Goal: Communication & Community: Answer question/provide support

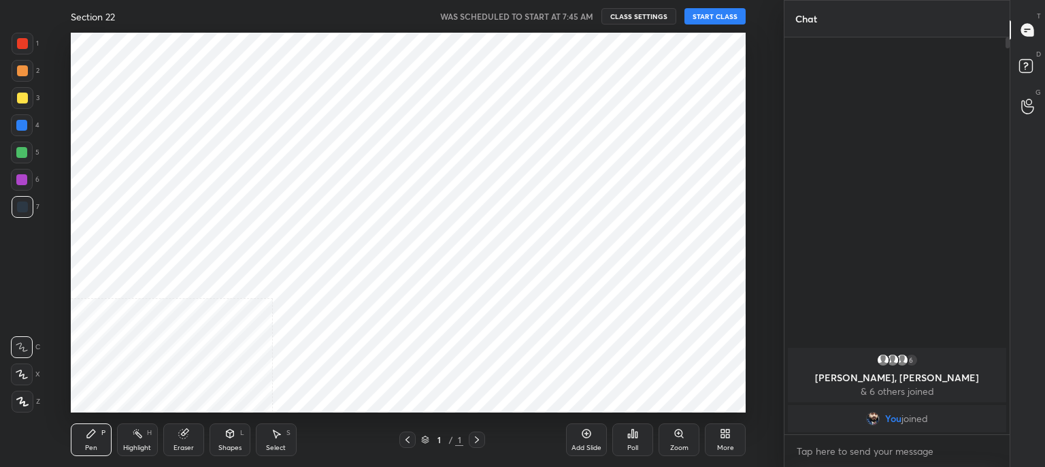
scroll to position [67637, 67288]
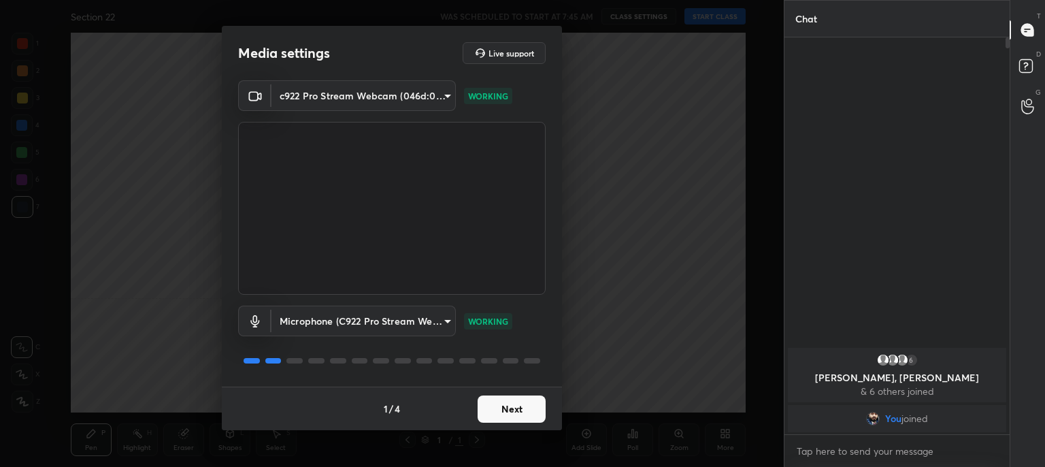
click at [500, 405] on button "Next" at bounding box center [511, 408] width 68 height 27
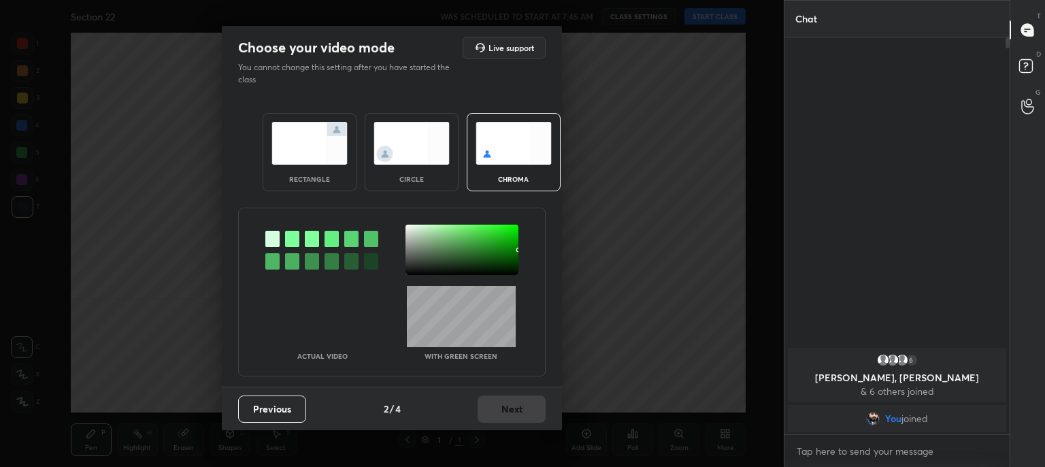
click at [286, 240] on div at bounding box center [292, 239] width 14 height 16
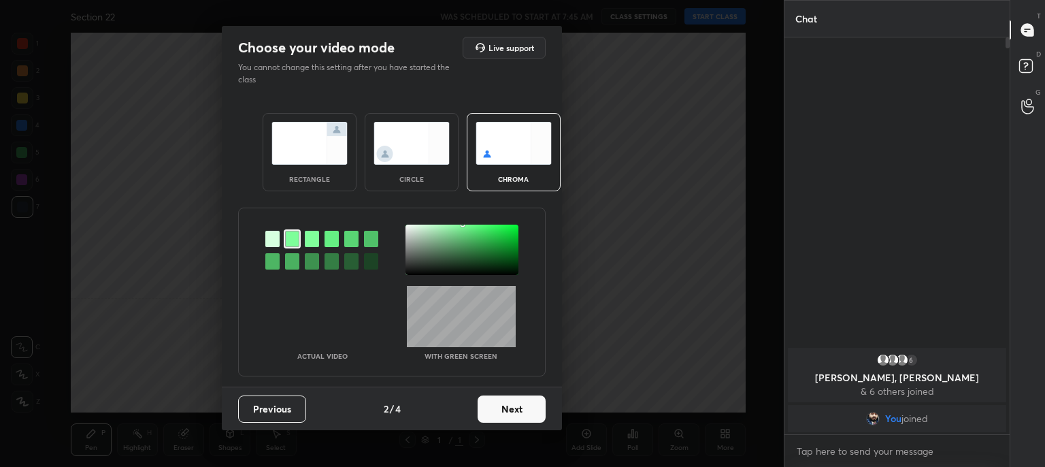
click at [412, 248] on div at bounding box center [461, 249] width 113 height 50
click at [508, 413] on button "Next" at bounding box center [511, 408] width 68 height 27
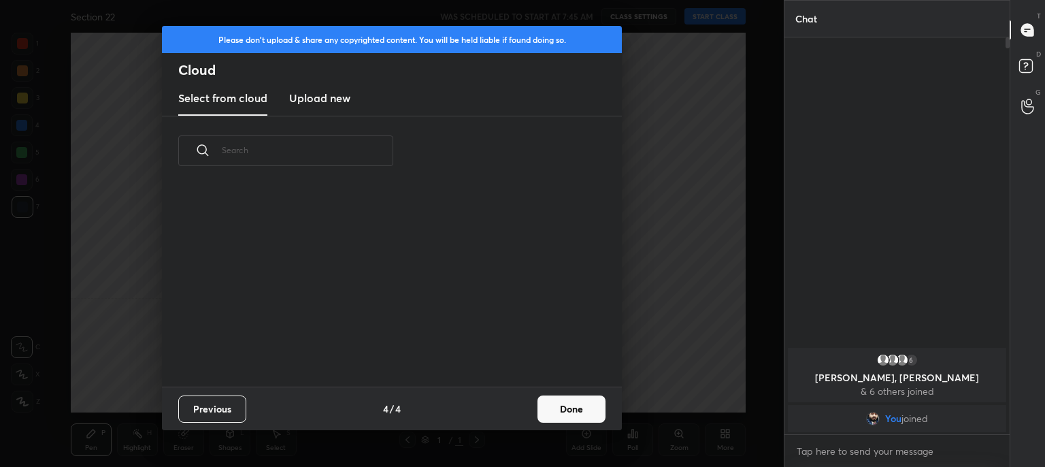
click at [508, 413] on div "Previous 4 / 4 Done" at bounding box center [392, 408] width 460 height 44
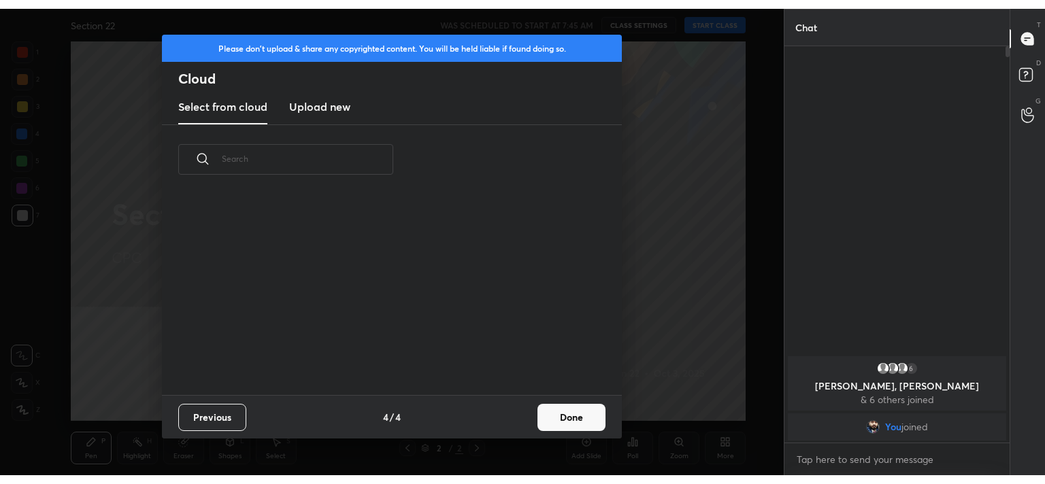
scroll to position [201, 437]
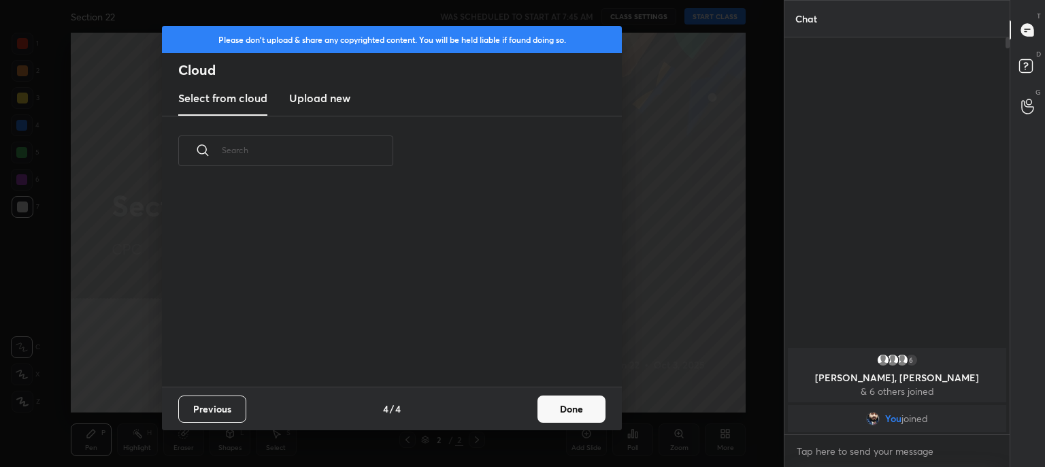
click at [555, 408] on button "Done" at bounding box center [571, 408] width 68 height 27
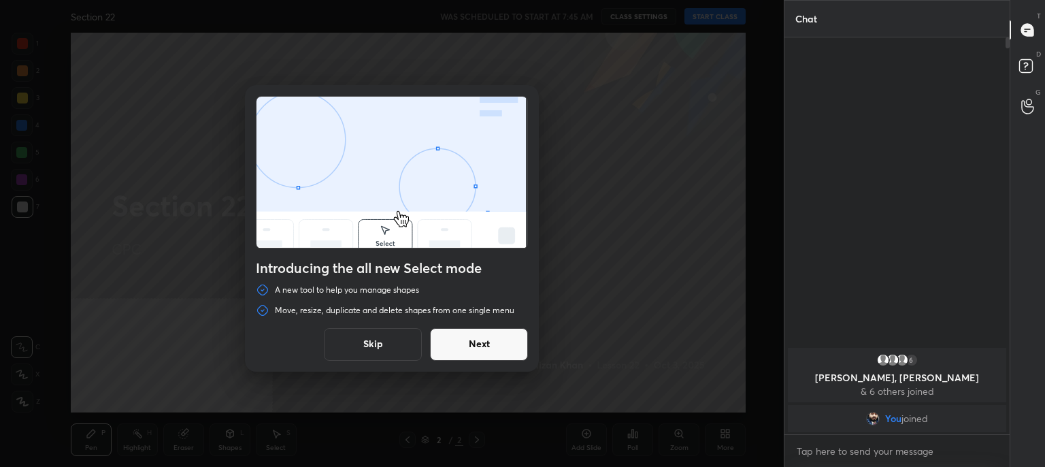
click at [384, 338] on button "Skip" at bounding box center [373, 344] width 98 height 33
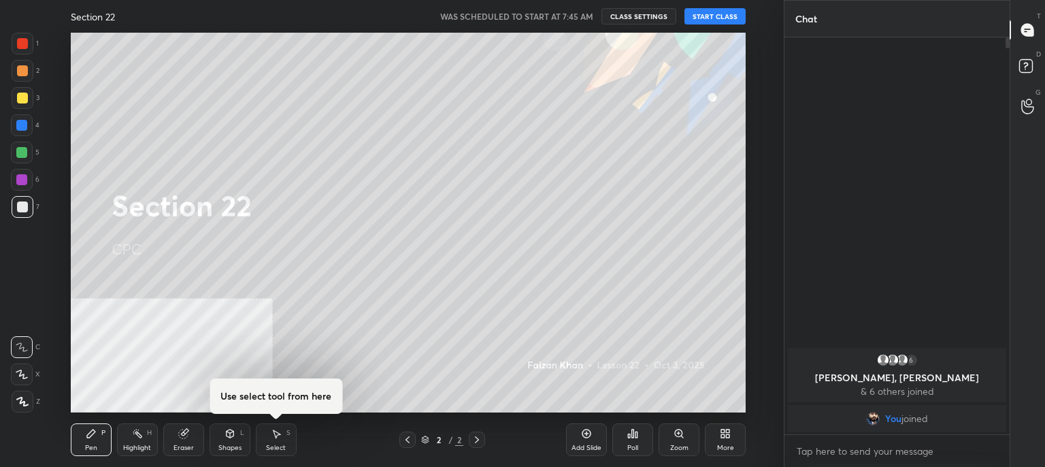
click at [722, 13] on button "START CLASS" at bounding box center [714, 16] width 61 height 16
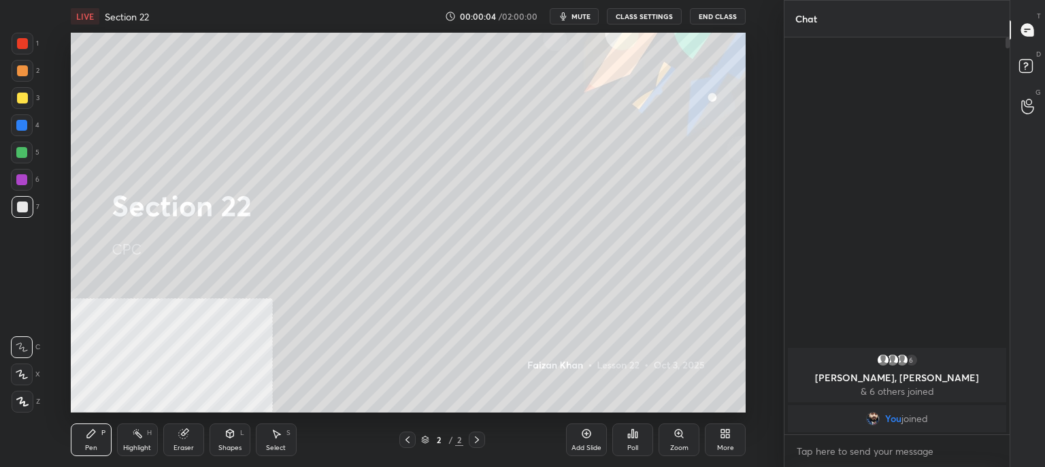
click at [590, 432] on icon at bounding box center [586, 433] width 9 height 9
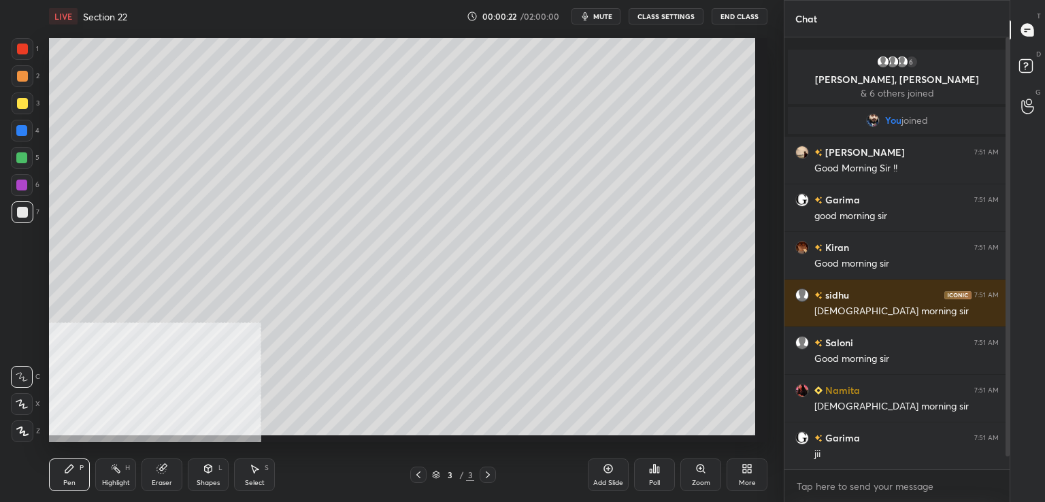
scroll to position [0, 0]
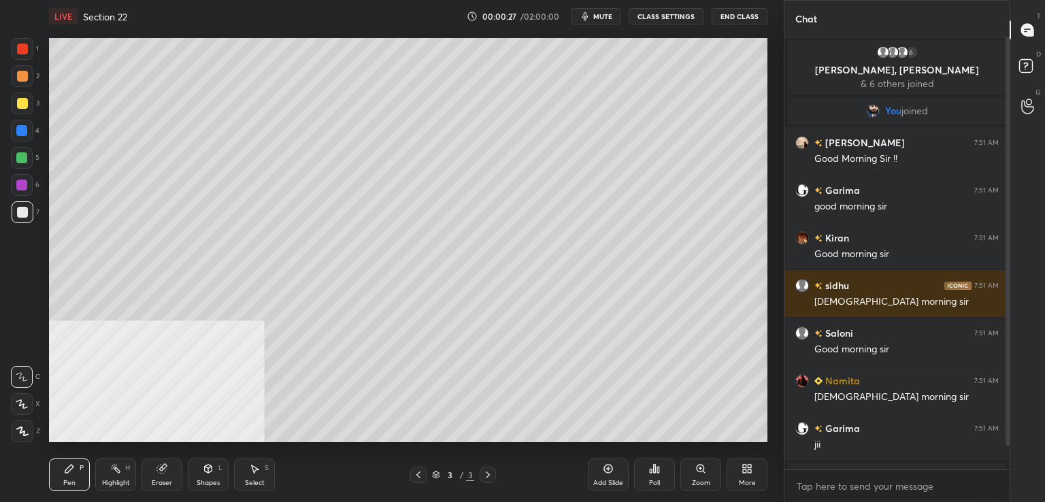
click at [605, 13] on span "mute" at bounding box center [602, 17] width 19 height 10
click at [608, 9] on button "unmute" at bounding box center [595, 16] width 49 height 16
click at [1035, 64] on icon at bounding box center [1027, 68] width 24 height 24
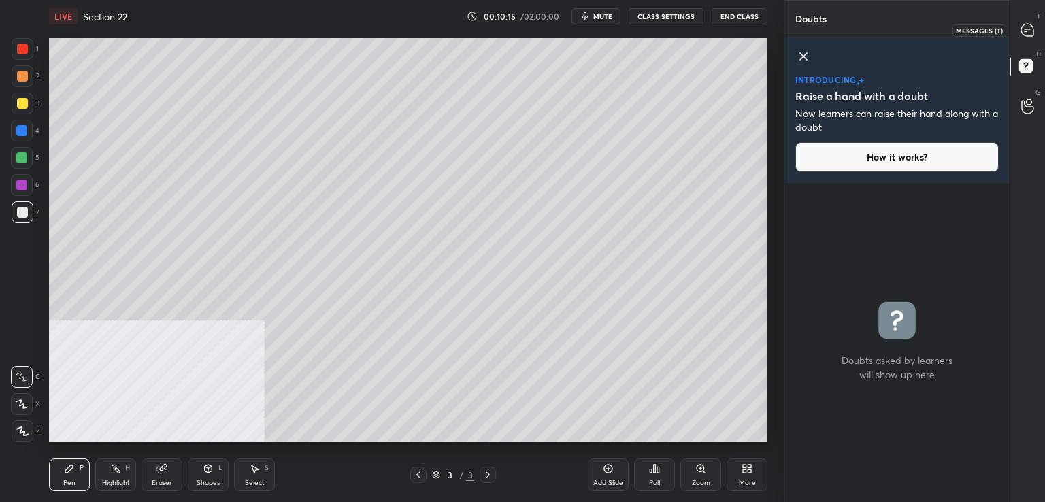
click at [1028, 33] on icon at bounding box center [1027, 30] width 12 height 12
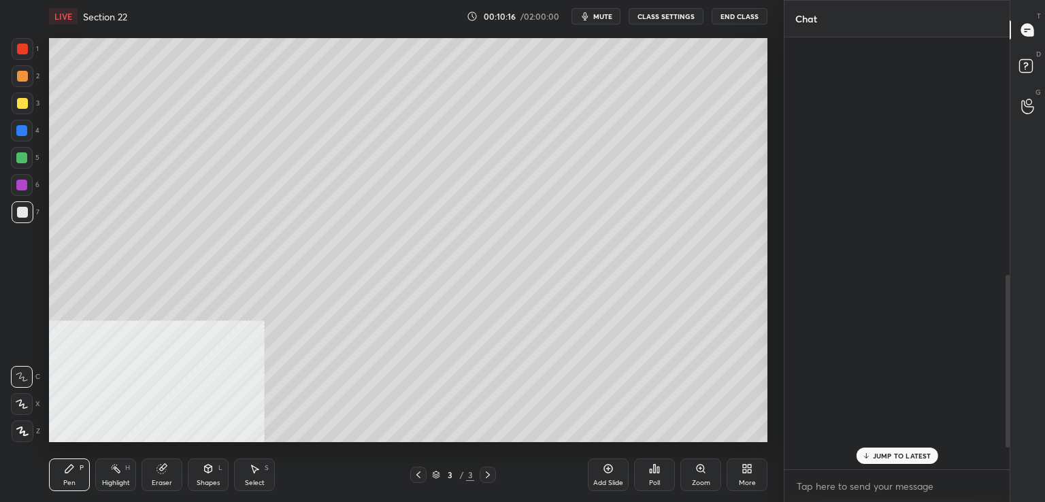
scroll to position [428, 221]
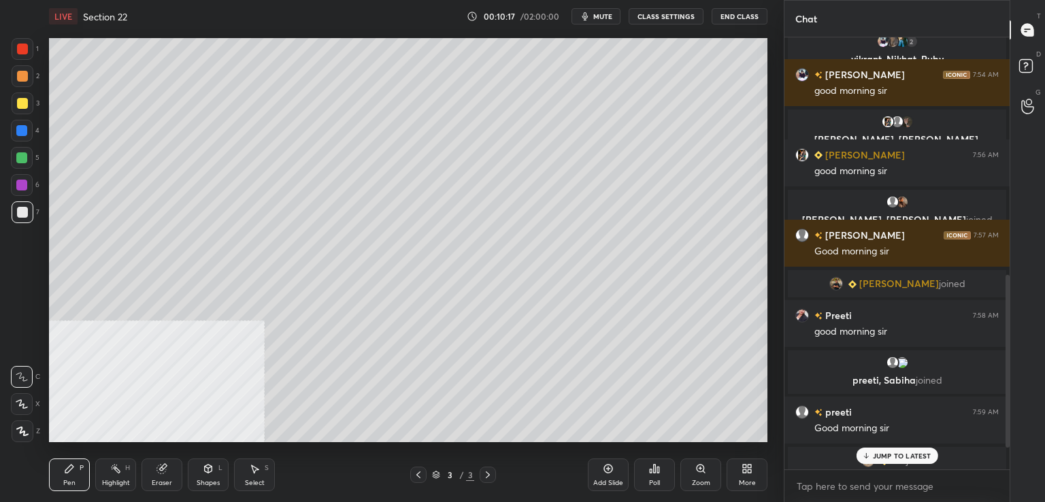
click at [868, 456] on icon at bounding box center [865, 456] width 9 height 8
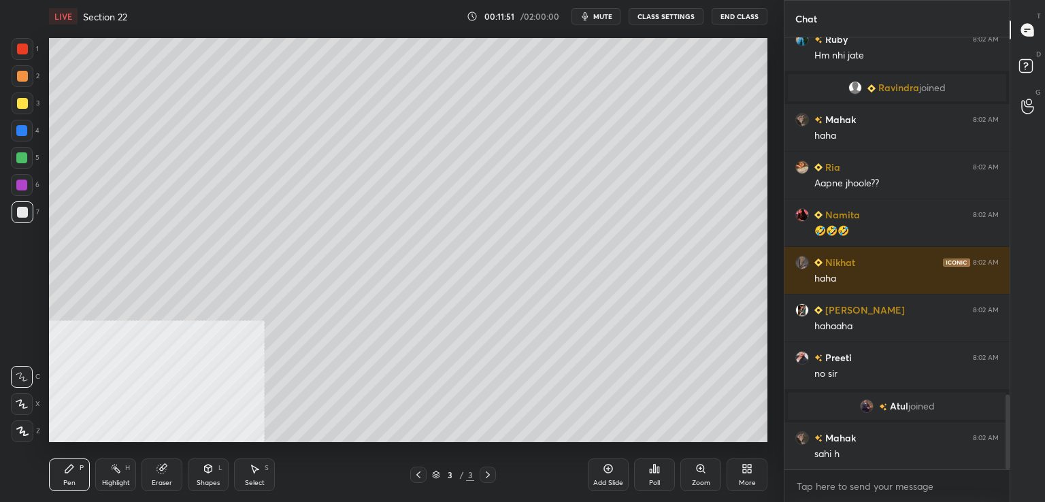
scroll to position [2107, 0]
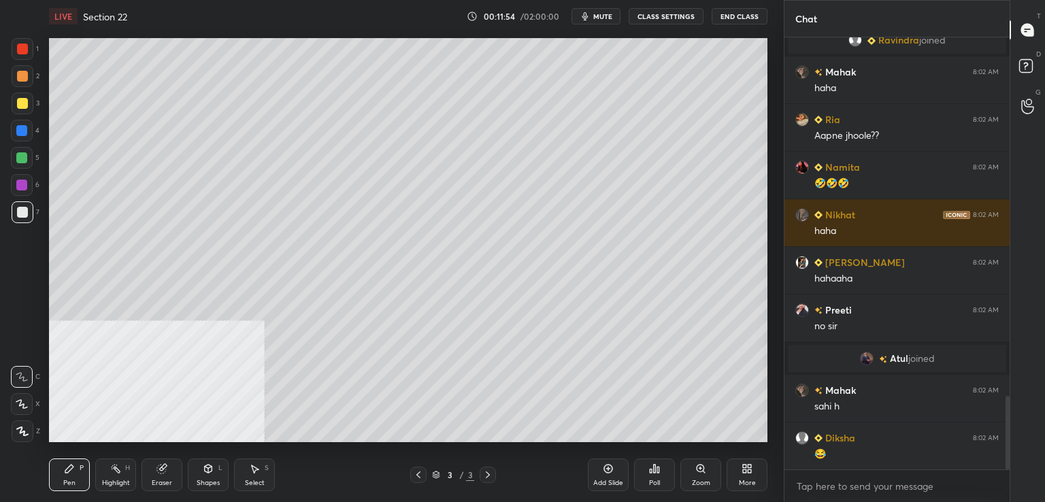
click at [25, 52] on div at bounding box center [22, 49] width 11 height 11
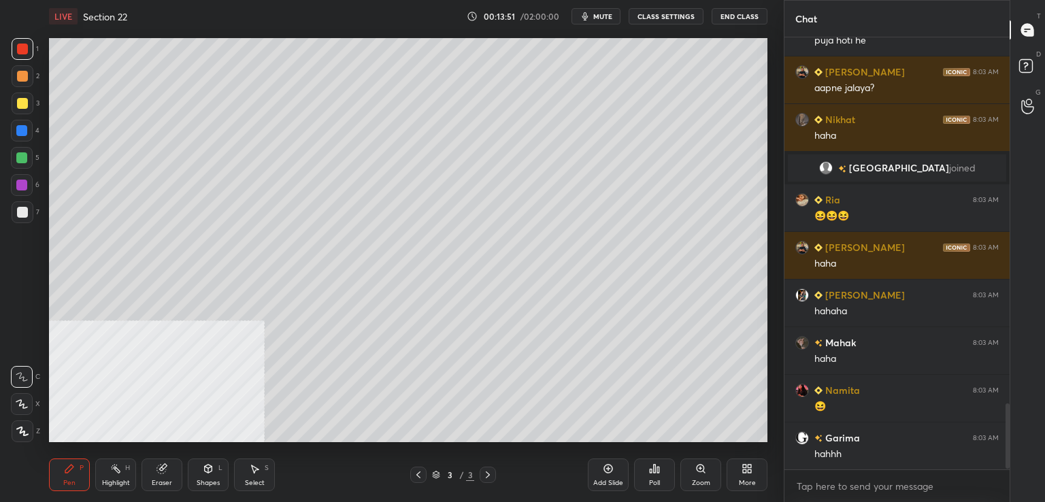
scroll to position [2439, 0]
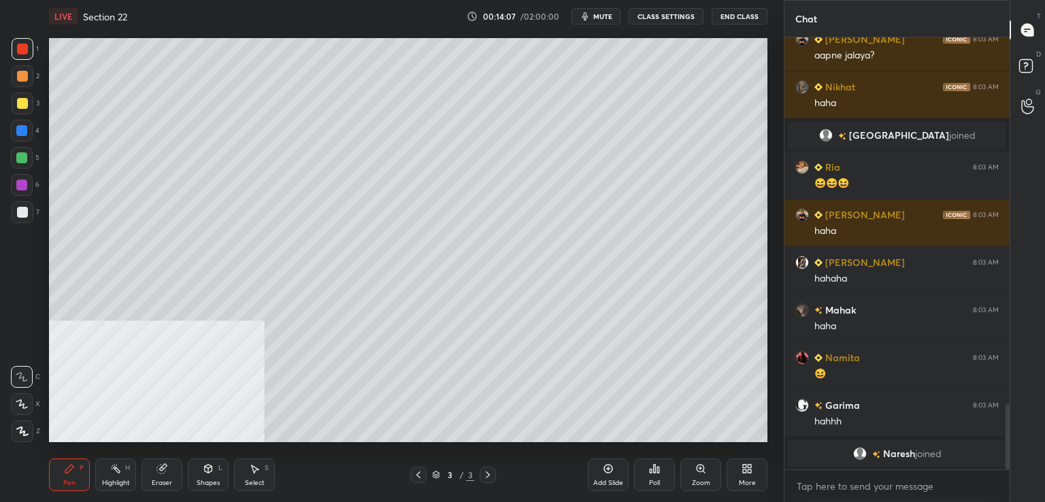
click at [612, 466] on icon at bounding box center [608, 469] width 9 height 9
click at [27, 103] on div at bounding box center [23, 104] width 22 height 22
click at [601, 463] on div "Add Slide" at bounding box center [608, 474] width 41 height 33
click at [31, 127] on div at bounding box center [22, 131] width 22 height 22
click at [19, 211] on div at bounding box center [22, 212] width 11 height 11
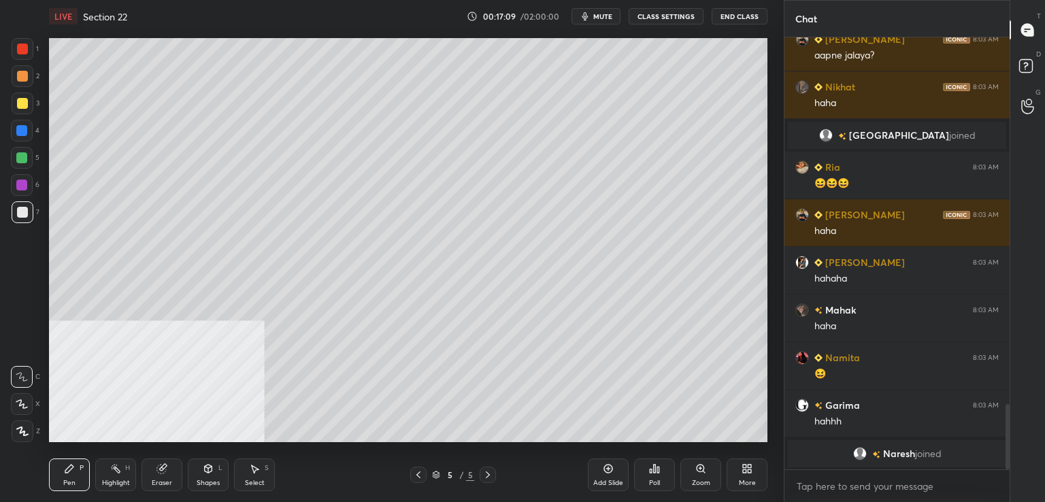
click at [607, 465] on icon at bounding box center [608, 469] width 9 height 9
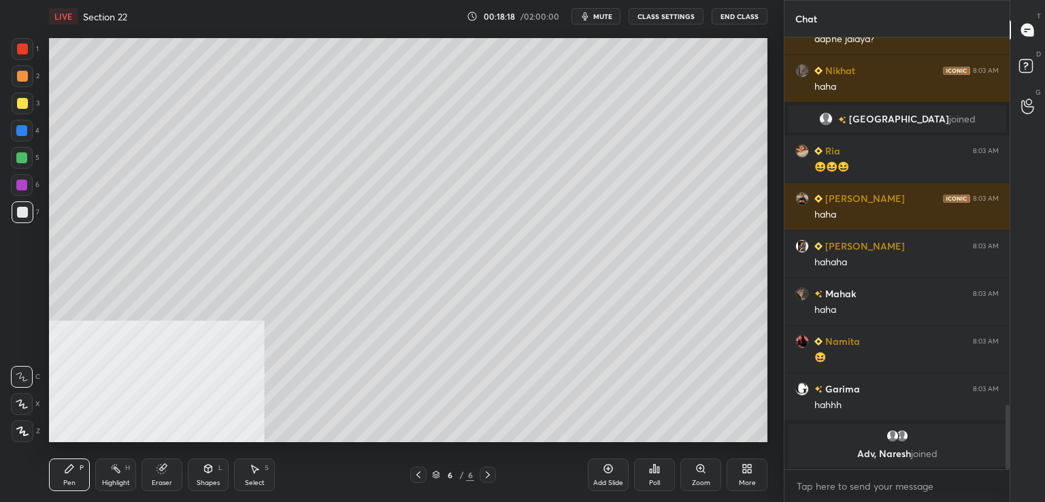
click at [603, 466] on icon at bounding box center [608, 468] width 11 height 11
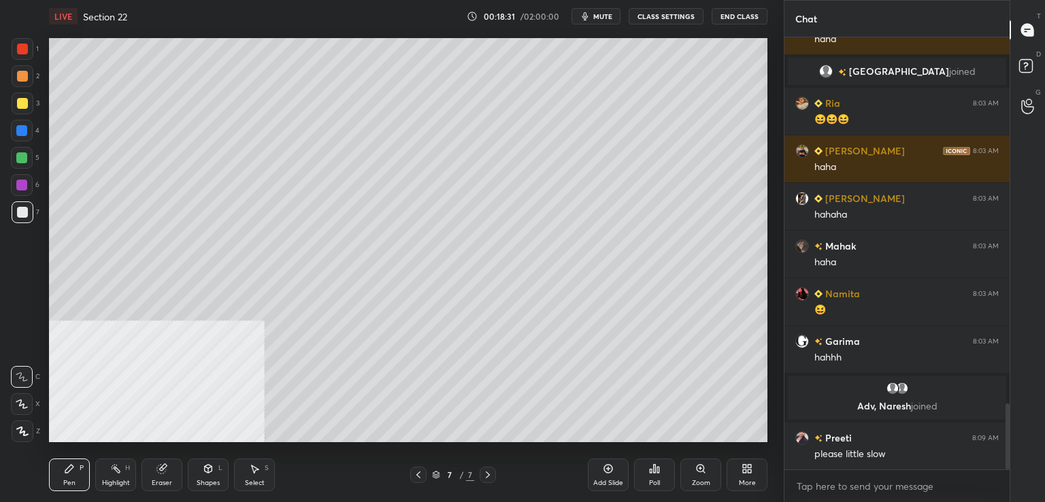
scroll to position [2408, 0]
click at [168, 466] on div "Eraser" at bounding box center [162, 483] width 20 height 7
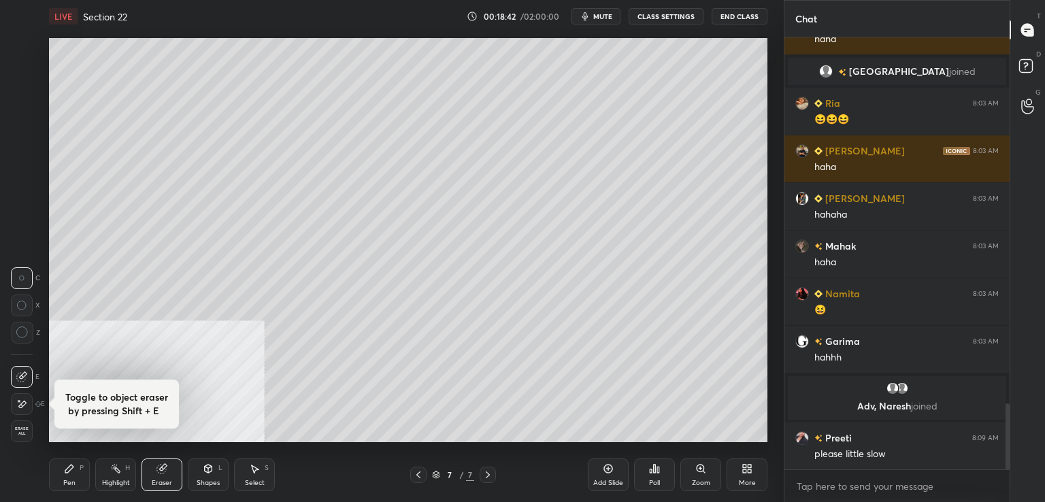
click at [68, 466] on div "Pen" at bounding box center [69, 483] width 12 height 7
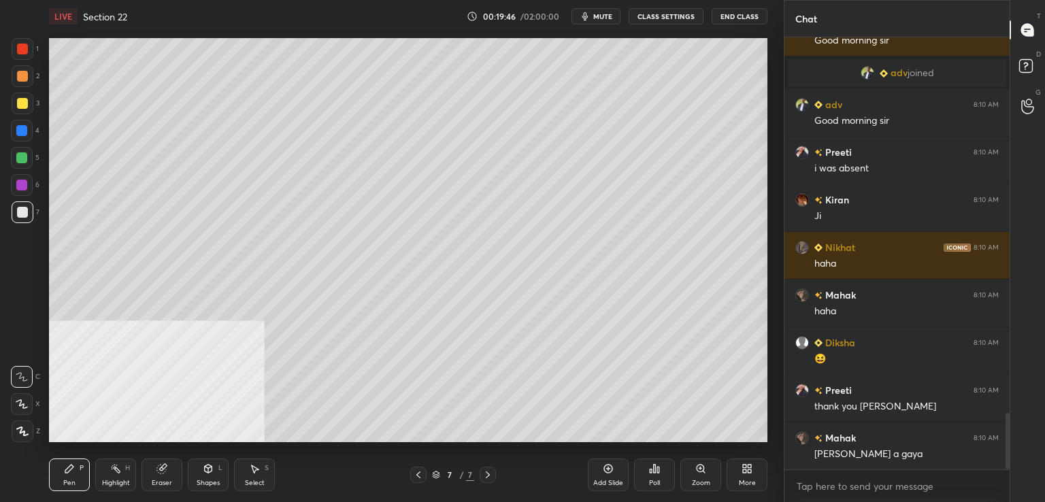
scroll to position [5, 4]
click at [603, 466] on div "Add Slide" at bounding box center [608, 474] width 41 height 33
click at [24, 50] on div at bounding box center [22, 49] width 11 height 11
click at [22, 212] on div at bounding box center [22, 212] width 11 height 11
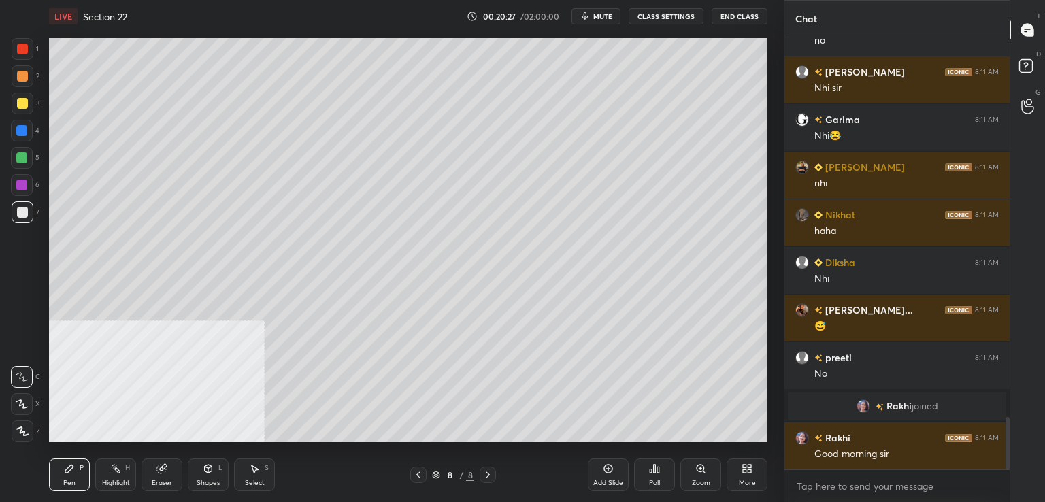
scroll to position [3121, 0]
click at [161, 463] on icon at bounding box center [161, 468] width 11 height 11
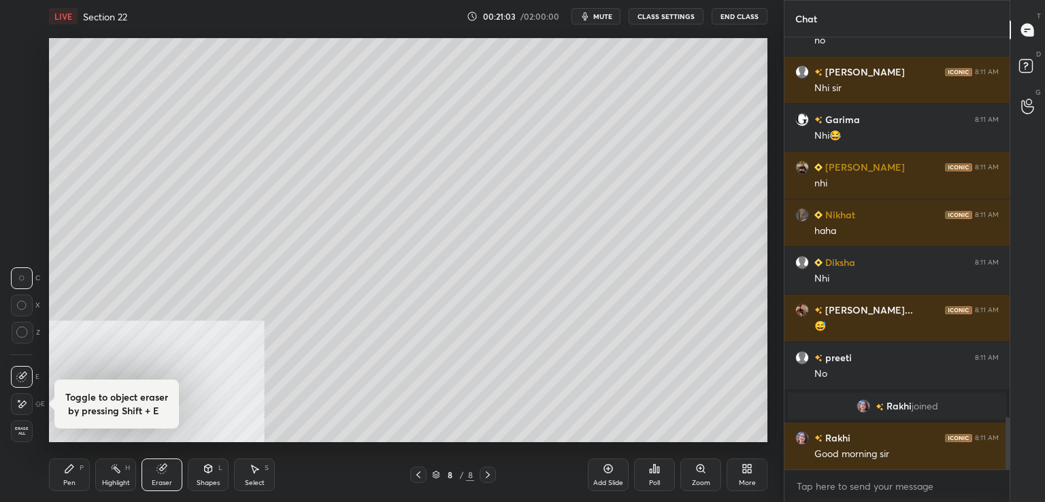
click at [82, 466] on div "Pen P" at bounding box center [69, 474] width 41 height 33
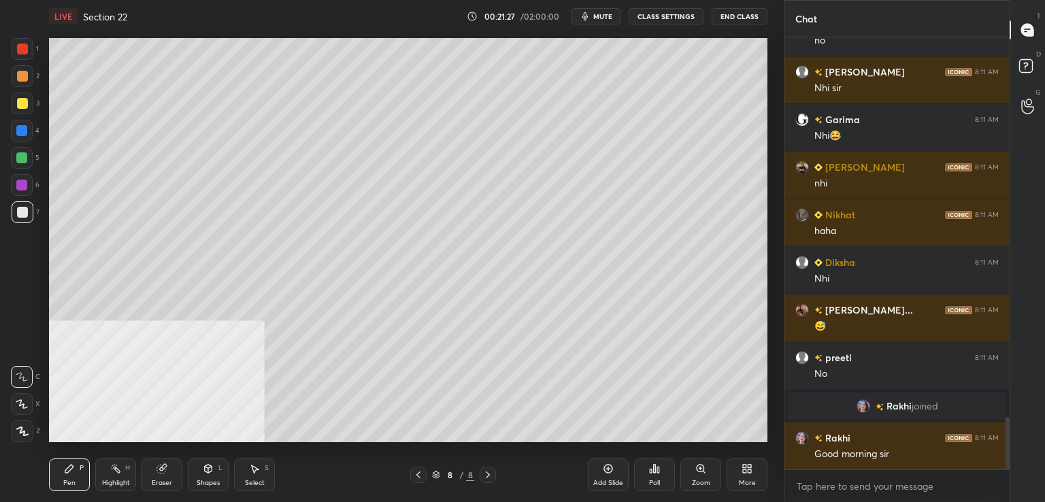
click at [25, 159] on div at bounding box center [21, 157] width 11 height 11
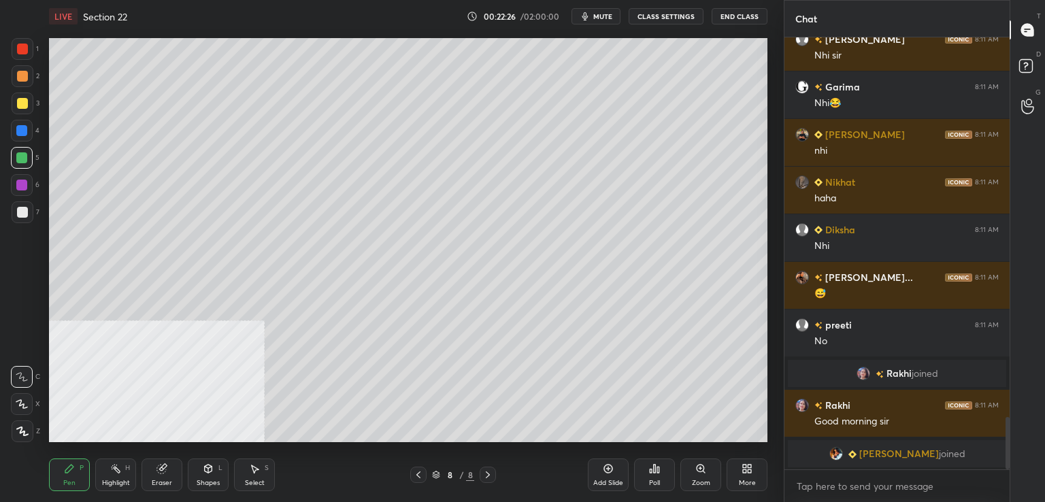
click at [21, 129] on div at bounding box center [21, 130] width 11 height 11
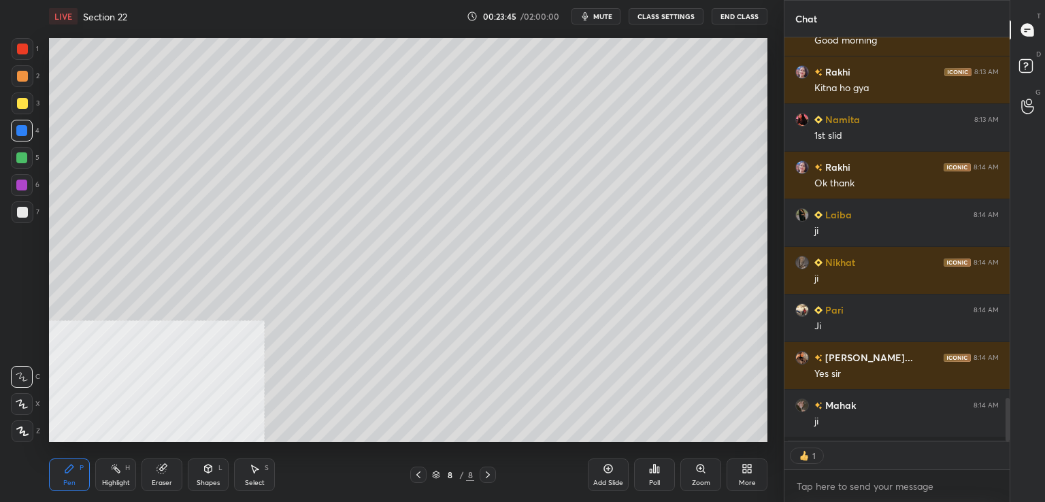
scroll to position [5, 4]
click at [609, 466] on icon at bounding box center [608, 468] width 11 height 11
click at [16, 107] on div at bounding box center [23, 104] width 22 height 22
click at [24, 153] on div at bounding box center [21, 157] width 11 height 11
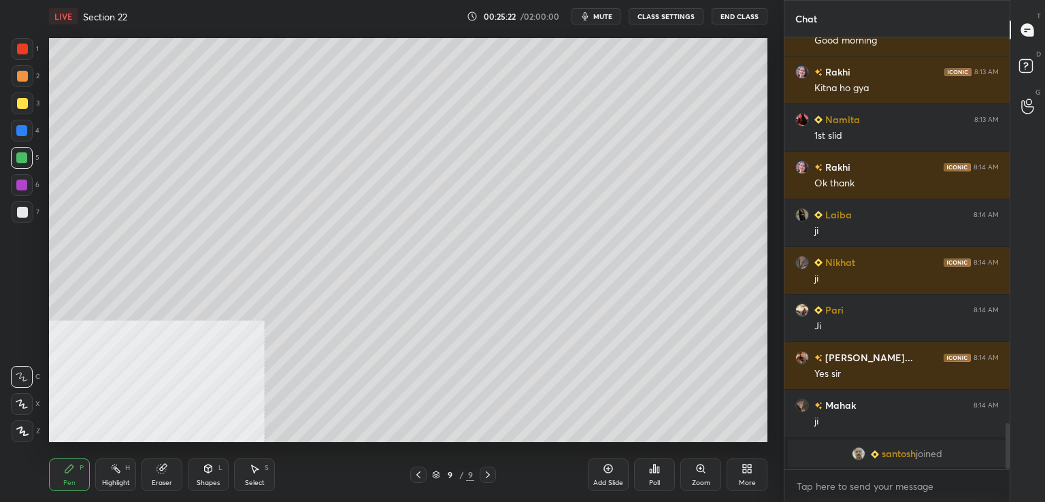
click at [20, 74] on div at bounding box center [22, 76] width 11 height 11
click at [607, 466] on icon at bounding box center [608, 468] width 11 height 11
click at [22, 210] on div at bounding box center [22, 212] width 11 height 11
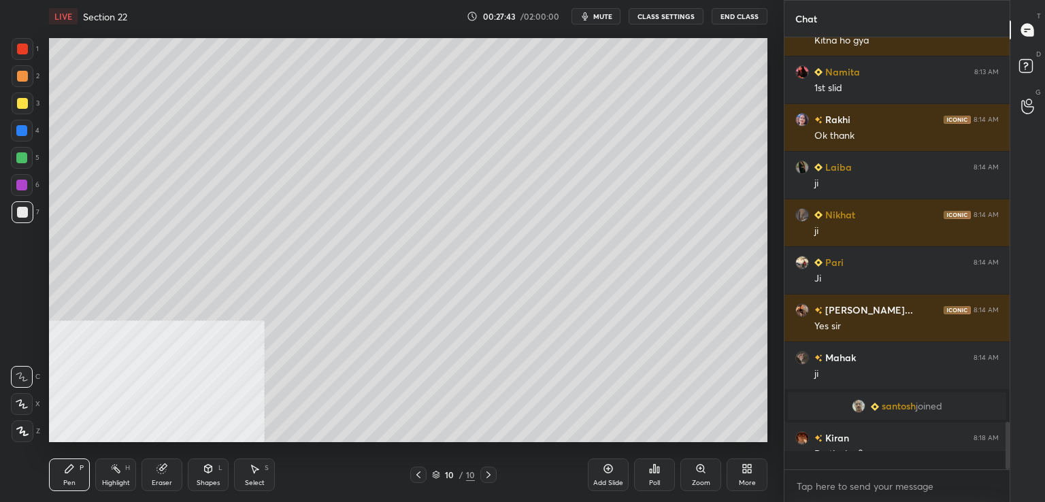
scroll to position [3515, 0]
click at [418, 466] on icon at bounding box center [418, 474] width 11 height 11
click at [483, 466] on icon at bounding box center [488, 474] width 11 height 11
click at [22, 73] on div at bounding box center [22, 76] width 11 height 11
click at [33, 214] on div "7" at bounding box center [26, 212] width 28 height 22
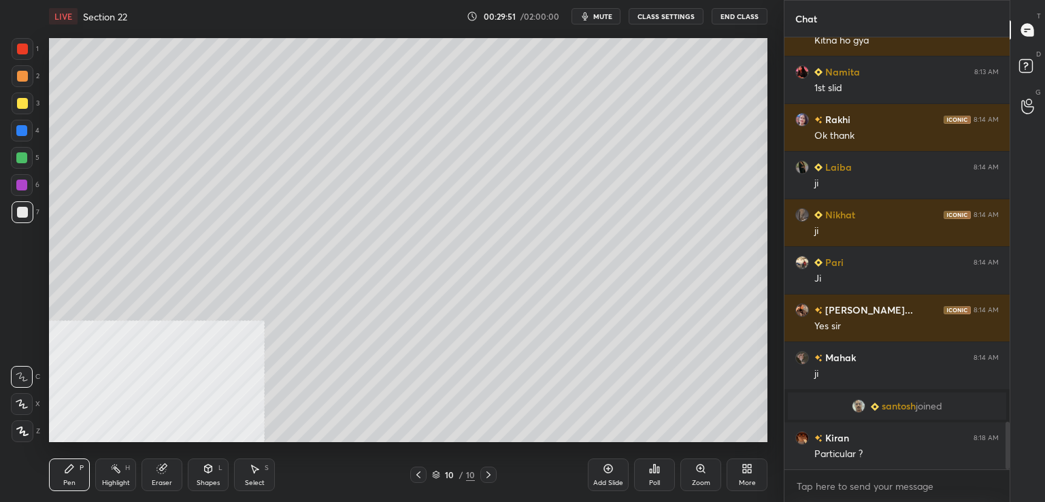
scroll to position [3563, 0]
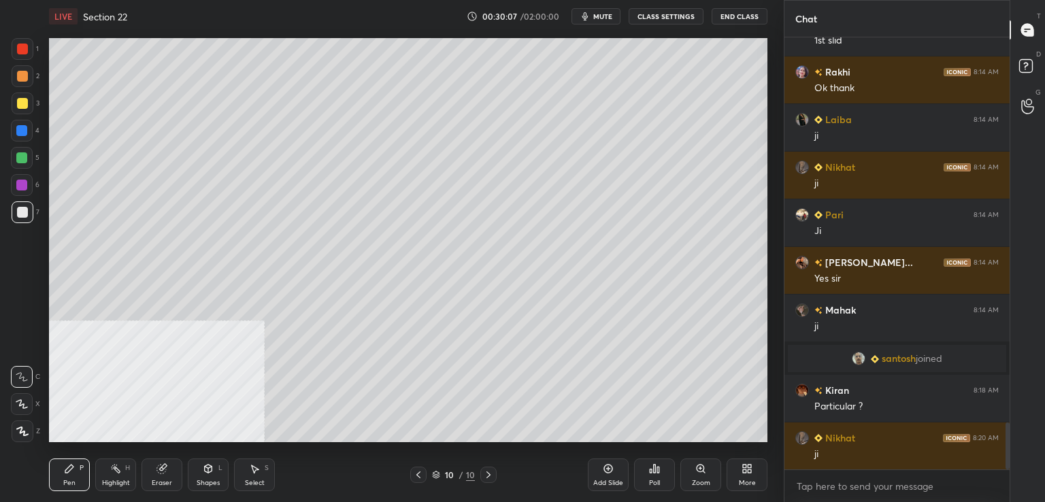
click at [607, 466] on icon at bounding box center [608, 468] width 11 height 11
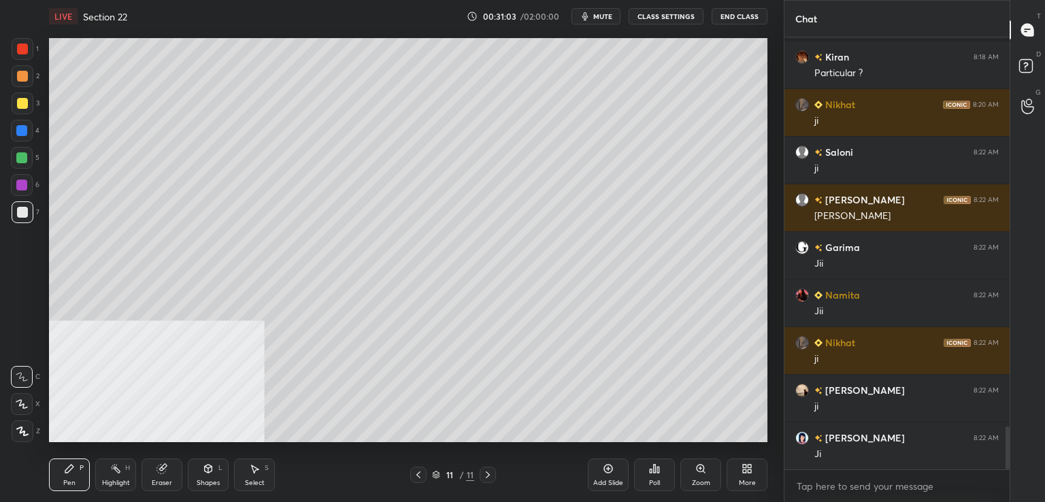
scroll to position [3944, 0]
click at [20, 216] on div at bounding box center [22, 212] width 11 height 11
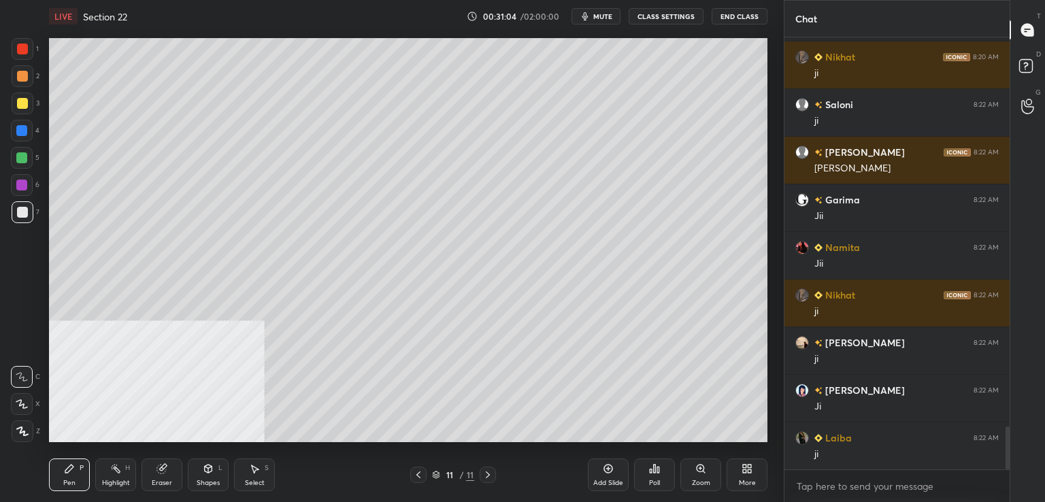
scroll to position [3991, 0]
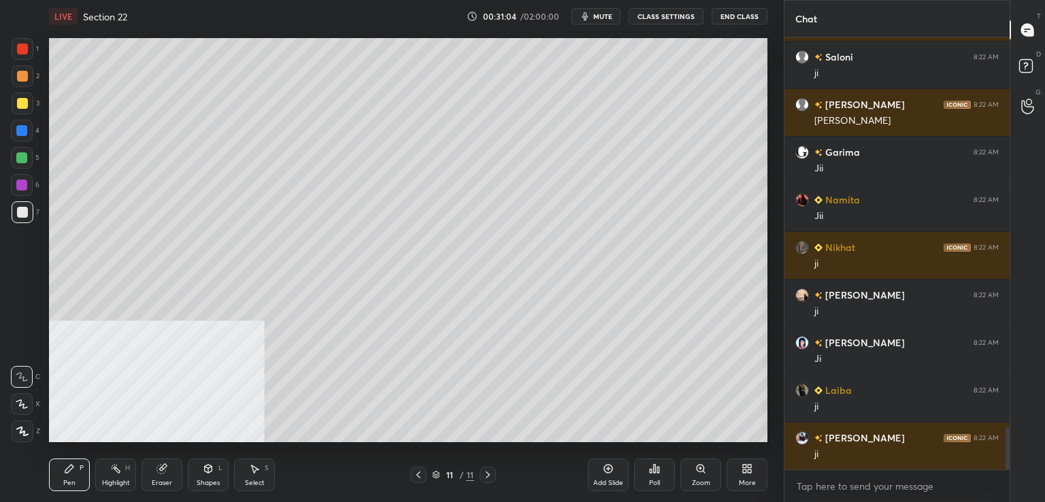
click at [612, 466] on icon at bounding box center [608, 469] width 9 height 9
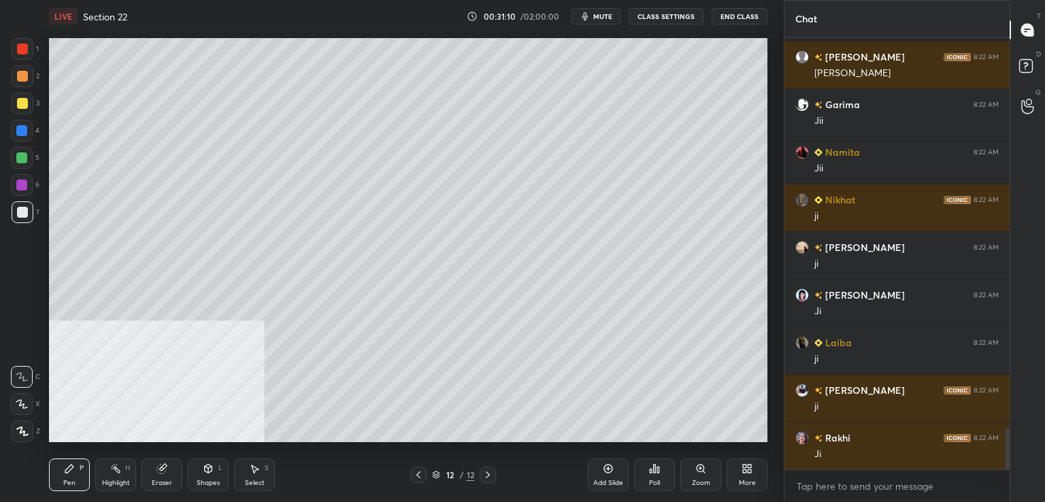
scroll to position [4086, 0]
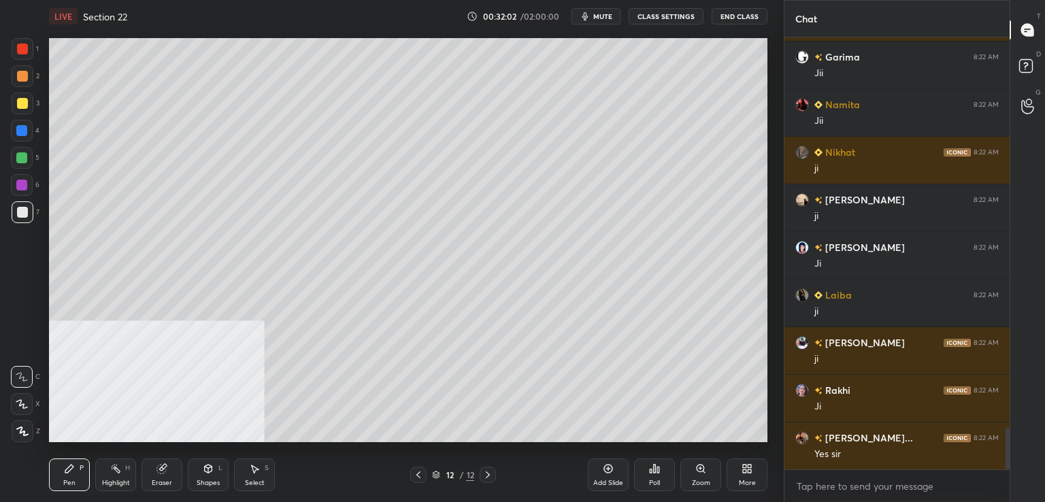
click at [19, 47] on div at bounding box center [22, 49] width 11 height 11
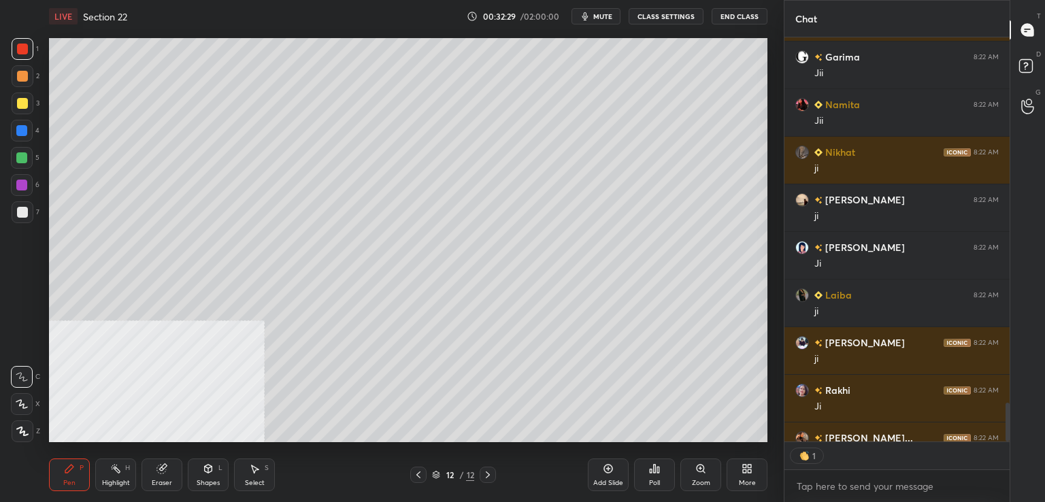
scroll to position [5, 4]
click at [20, 223] on div at bounding box center [23, 212] width 22 height 22
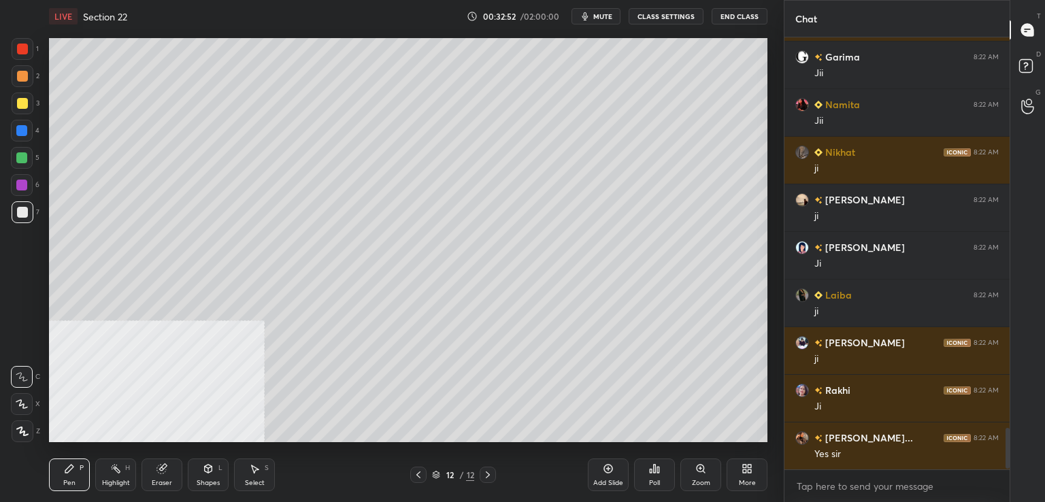
click at [20, 80] on div at bounding box center [22, 76] width 11 height 11
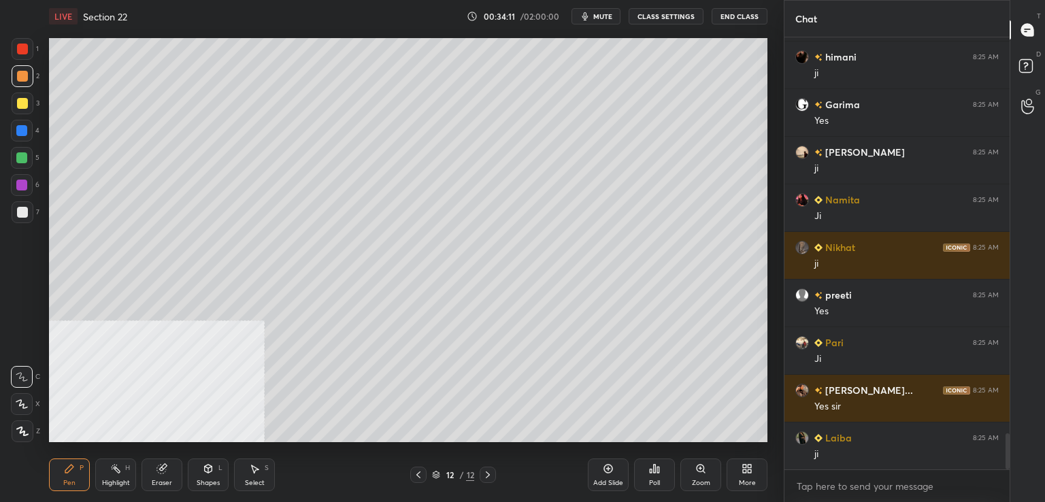
scroll to position [4753, 0]
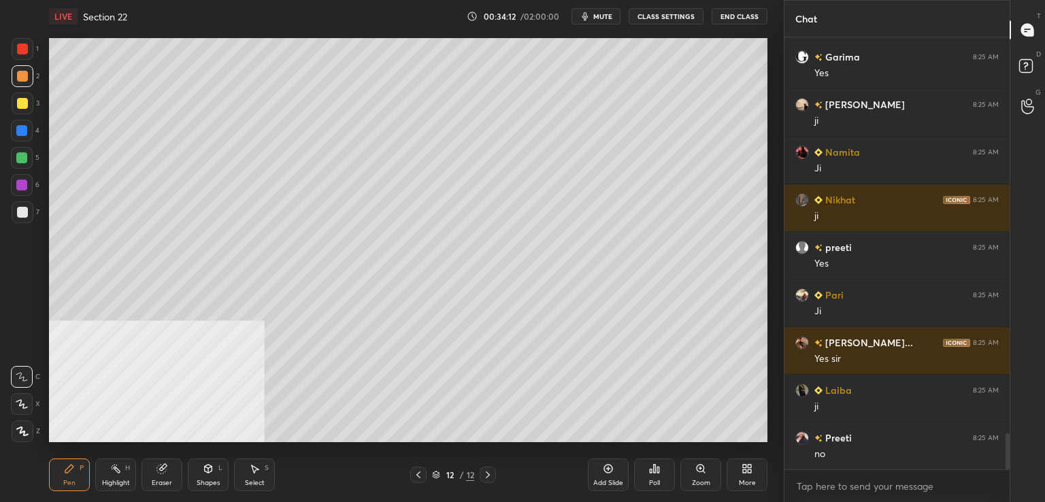
click at [24, 130] on div at bounding box center [21, 130] width 11 height 11
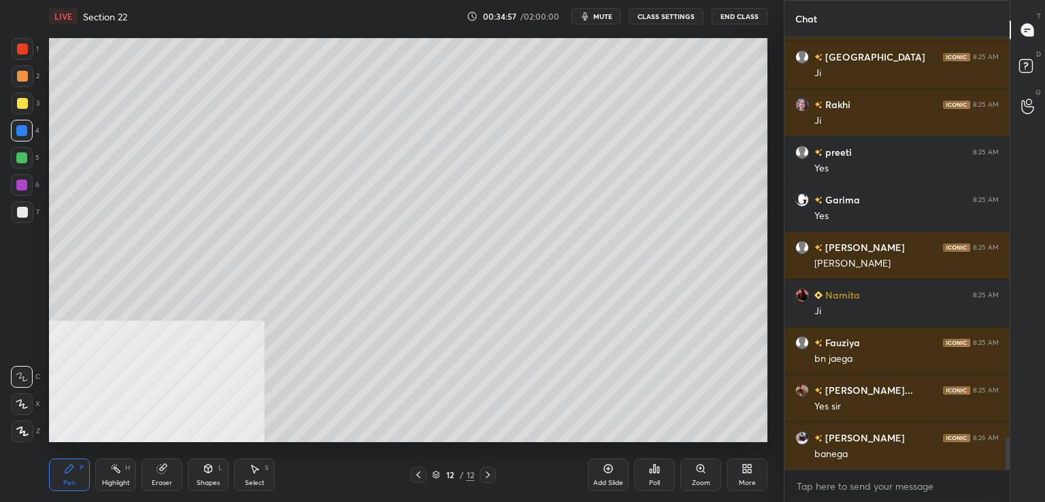
scroll to position [5515, 0]
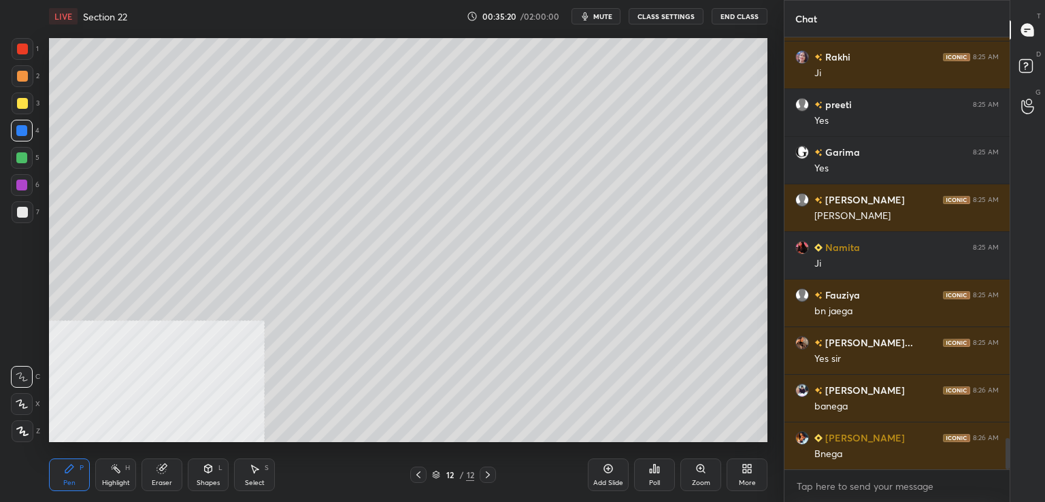
click at [167, 466] on div "Eraser" at bounding box center [162, 483] width 20 height 7
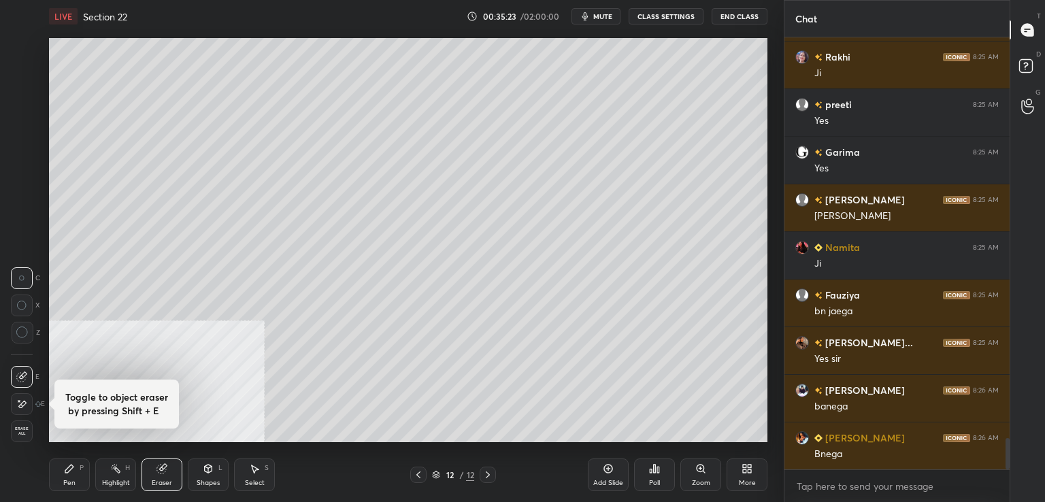
click at [73, 466] on icon at bounding box center [69, 468] width 11 height 11
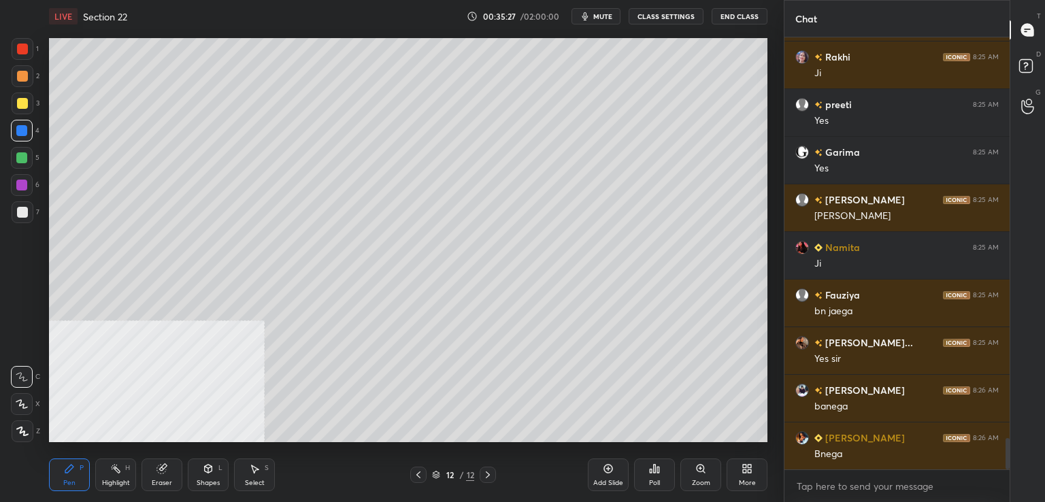
click at [20, 215] on div at bounding box center [22, 212] width 11 height 11
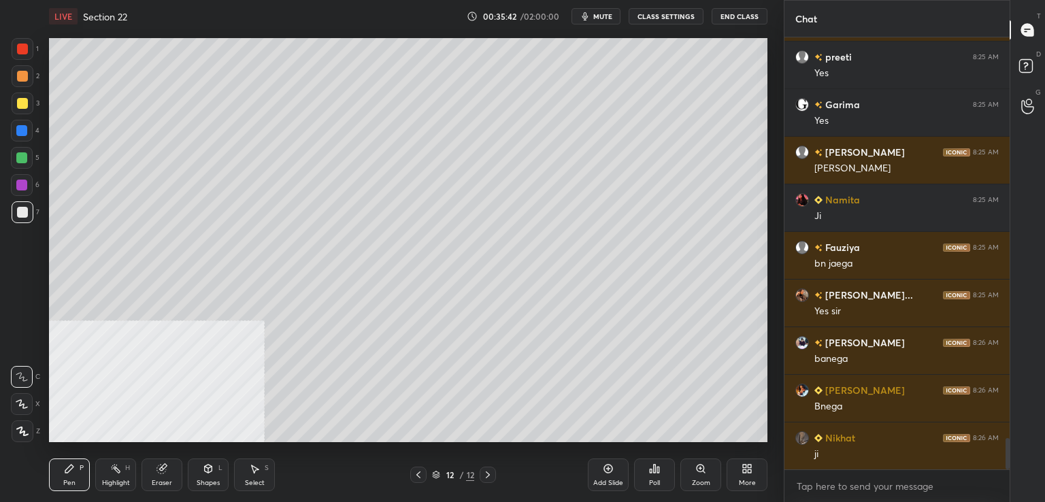
click at [605, 465] on icon at bounding box center [608, 468] width 11 height 11
click at [19, 134] on div at bounding box center [21, 130] width 11 height 11
click at [20, 186] on div at bounding box center [21, 185] width 11 height 11
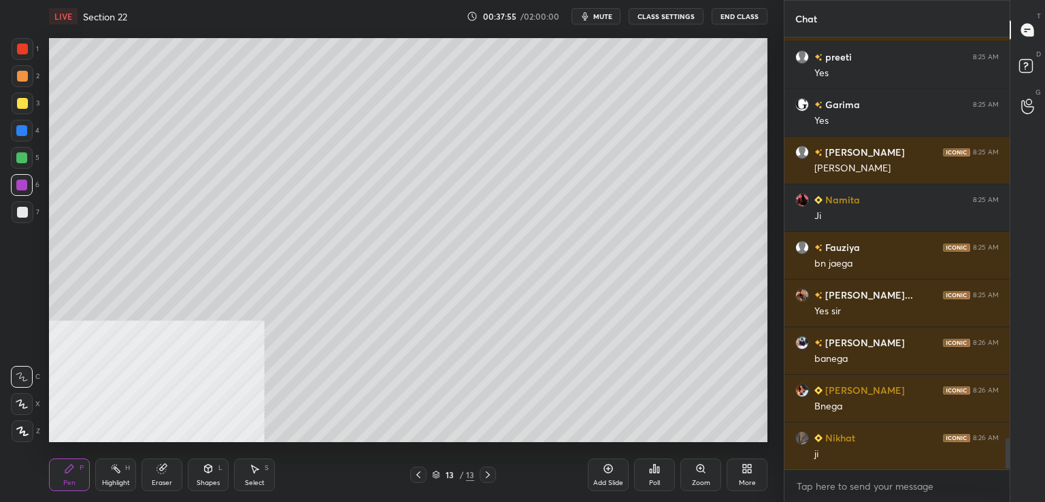
click at [18, 48] on div at bounding box center [22, 49] width 11 height 11
click at [419, 466] on icon at bounding box center [418, 474] width 11 height 11
click at [416, 466] on icon at bounding box center [418, 474] width 11 height 11
click at [413, 466] on icon at bounding box center [418, 474] width 11 height 11
click at [487, 466] on icon at bounding box center [487, 474] width 11 height 11
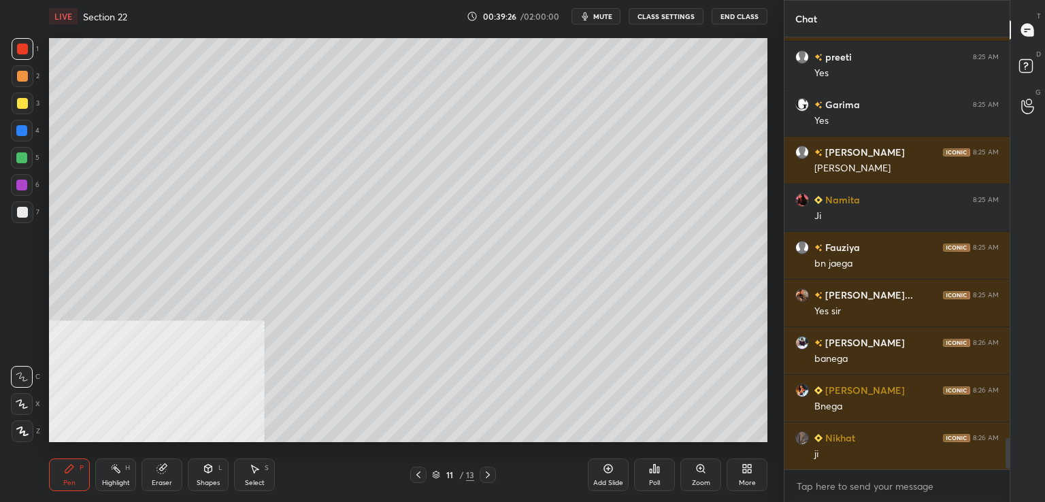
click at [486, 466] on icon at bounding box center [487, 474] width 11 height 11
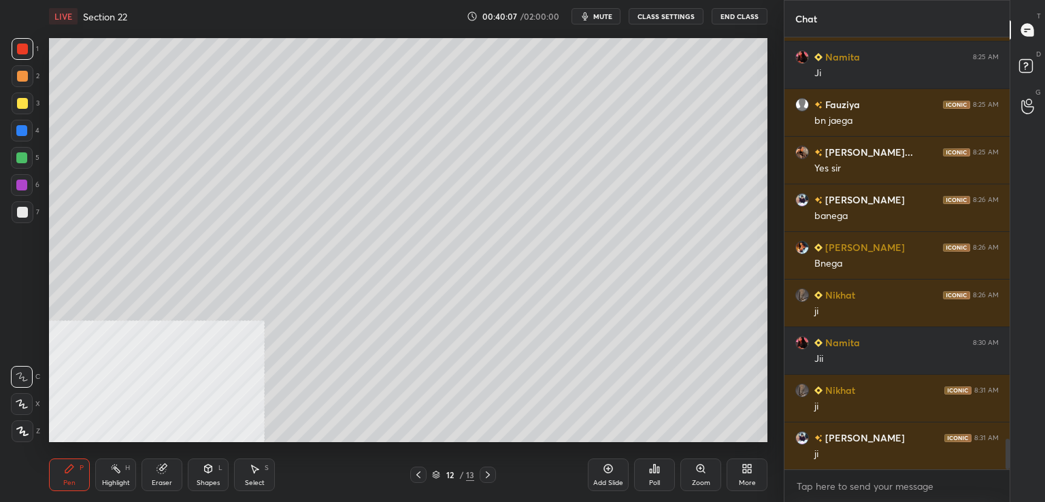
scroll to position [5753, 0]
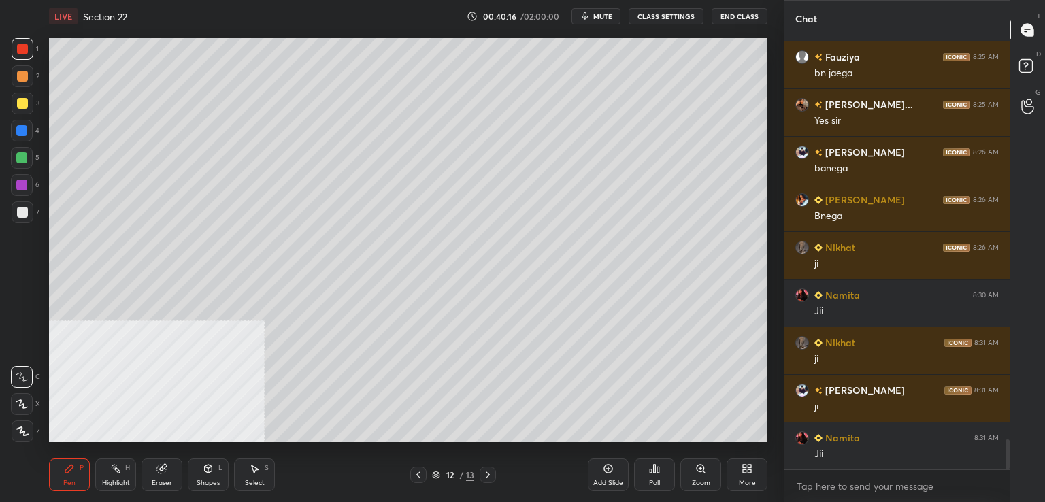
click at [24, 158] on div at bounding box center [21, 157] width 11 height 11
click at [603, 466] on icon at bounding box center [608, 468] width 11 height 11
click at [24, 75] on div at bounding box center [22, 76] width 11 height 11
click at [22, 131] on div at bounding box center [21, 130] width 11 height 11
click at [17, 209] on div at bounding box center [22, 212] width 11 height 11
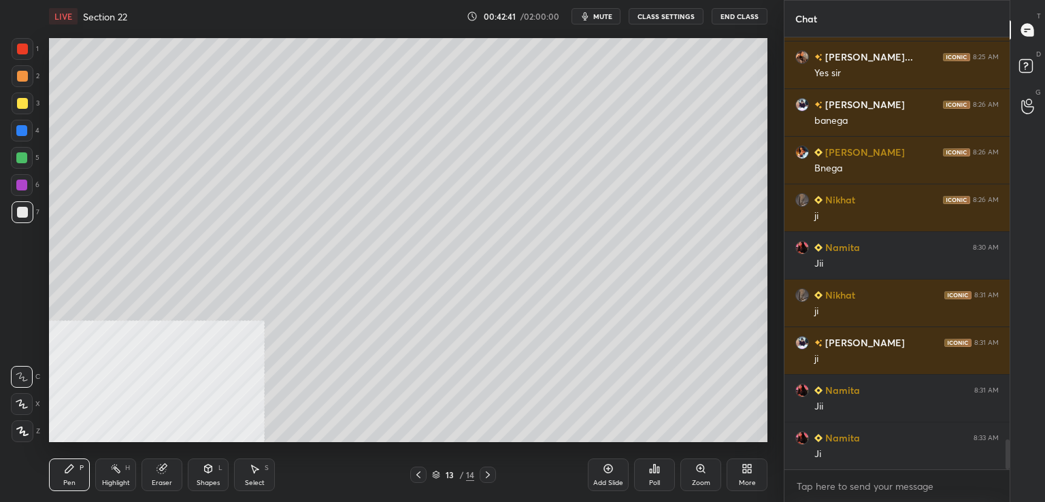
scroll to position [5848, 0]
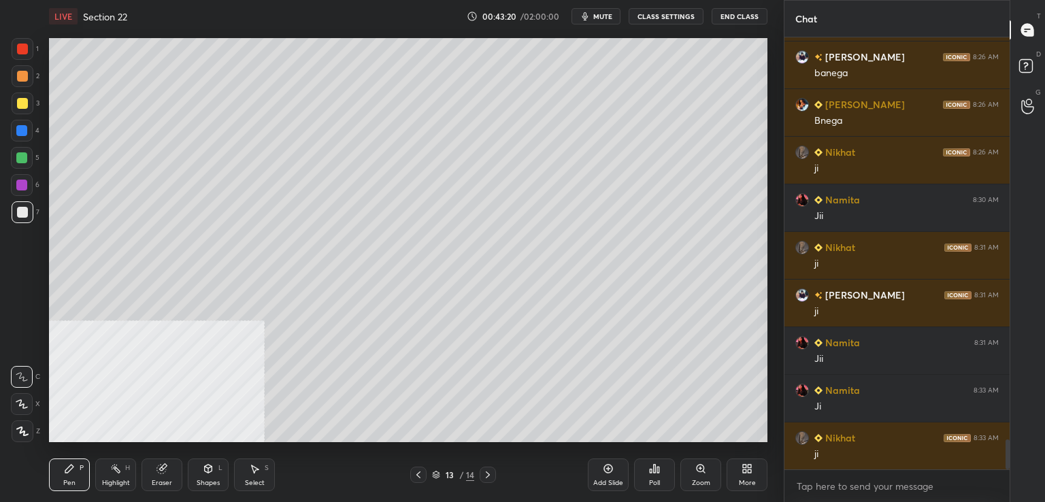
click at [171, 466] on div "Eraser" at bounding box center [161, 474] width 41 height 33
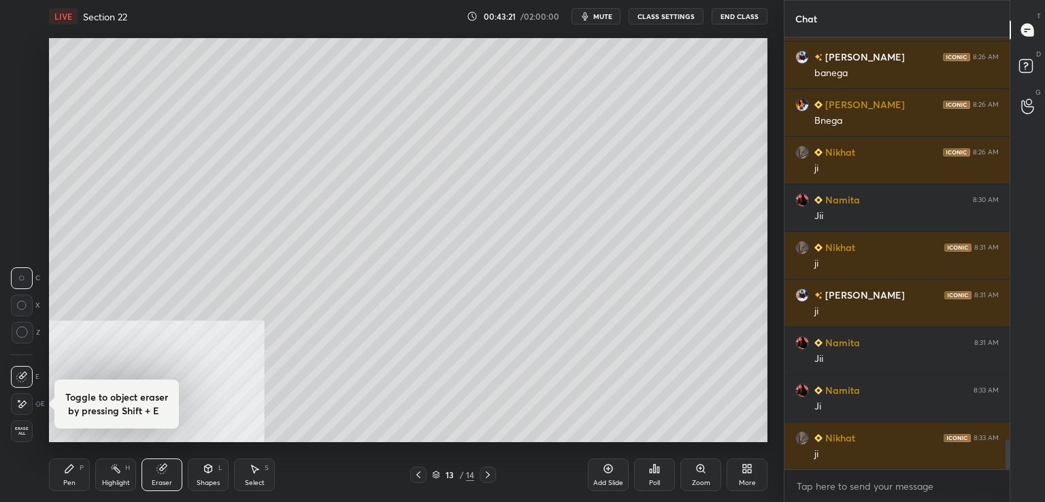
click at [19, 401] on icon at bounding box center [18, 400] width 1 height 1
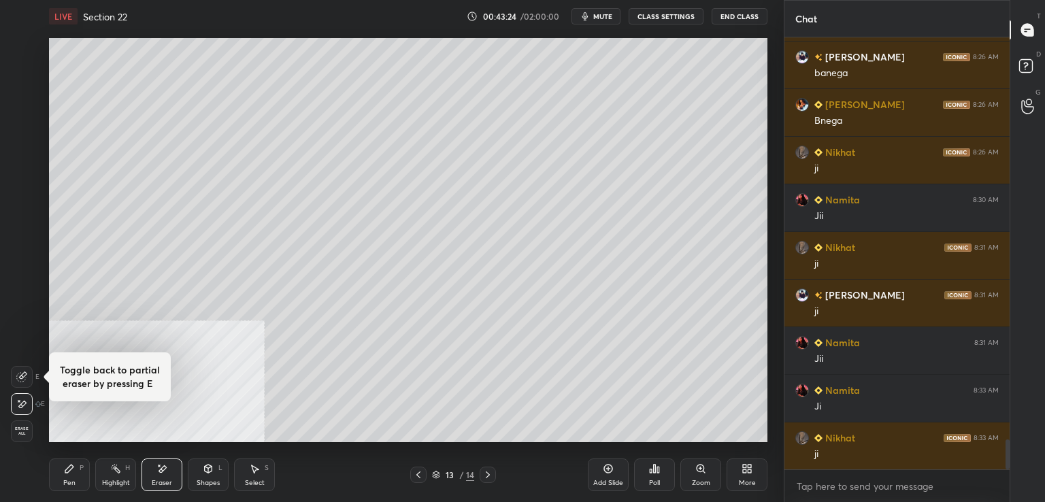
click at [76, 466] on div "Pen P" at bounding box center [69, 474] width 41 height 33
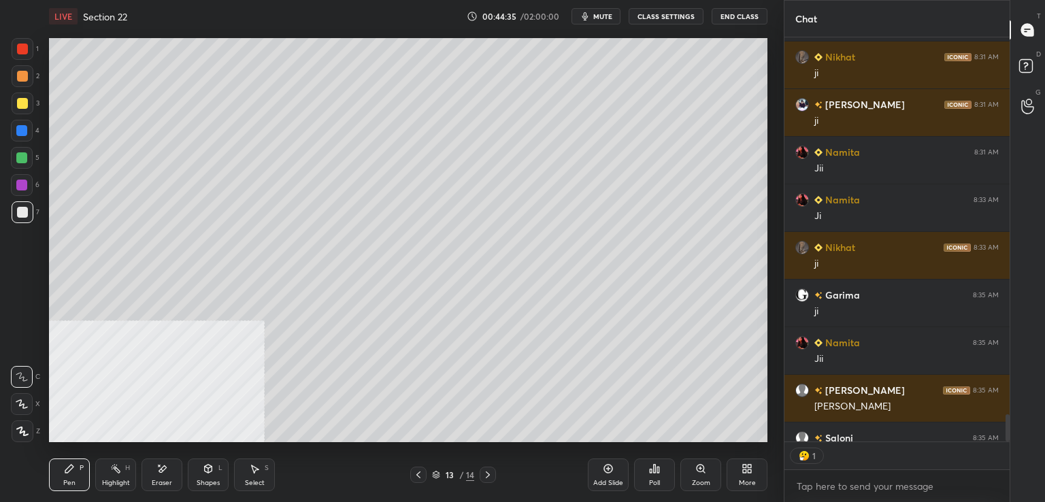
scroll to position [5, 4]
click at [19, 218] on div at bounding box center [22, 212] width 11 height 11
click at [24, 48] on div at bounding box center [22, 49] width 11 height 11
click at [20, 101] on div at bounding box center [22, 103] width 11 height 11
click at [607, 466] on icon at bounding box center [608, 468] width 11 height 11
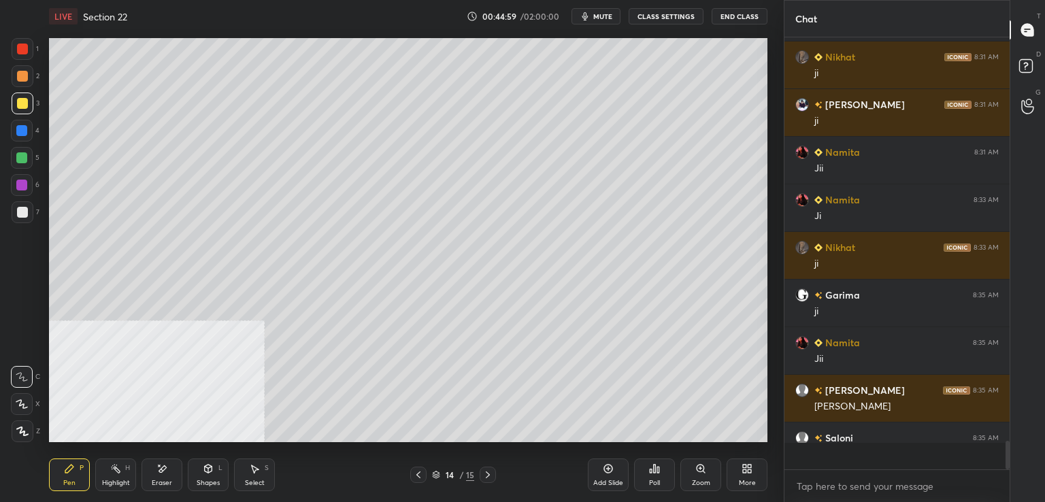
scroll to position [6039, 0]
click at [24, 131] on div at bounding box center [21, 130] width 11 height 11
click at [416, 466] on icon at bounding box center [418, 474] width 11 height 11
click at [487, 466] on icon at bounding box center [488, 474] width 4 height 7
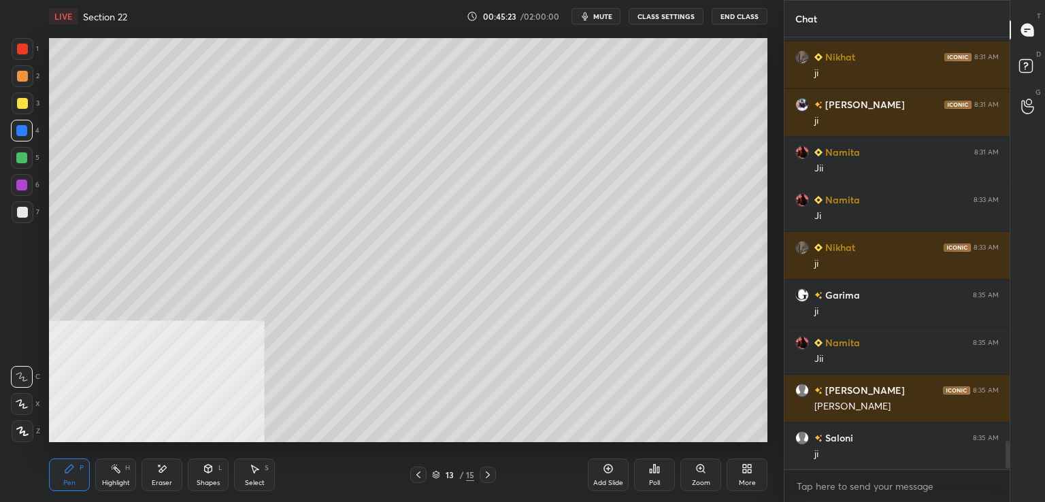
scroll to position [6086, 0]
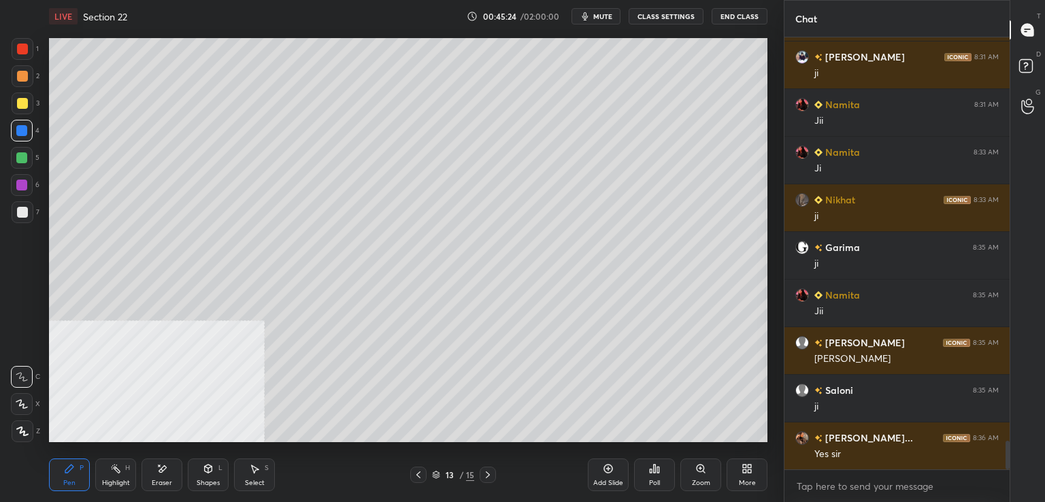
click at [486, 466] on icon at bounding box center [488, 474] width 4 height 7
click at [18, 209] on div at bounding box center [22, 212] width 11 height 11
click at [25, 50] on div at bounding box center [22, 49] width 11 height 11
click at [22, 186] on div at bounding box center [21, 185] width 11 height 11
click at [605, 12] on span "mute" at bounding box center [602, 17] width 19 height 10
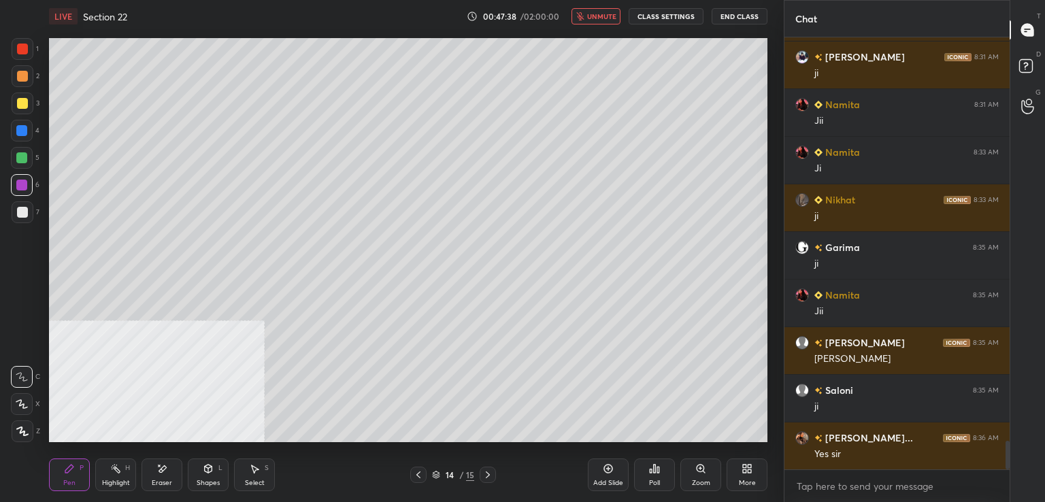
scroll to position [6134, 0]
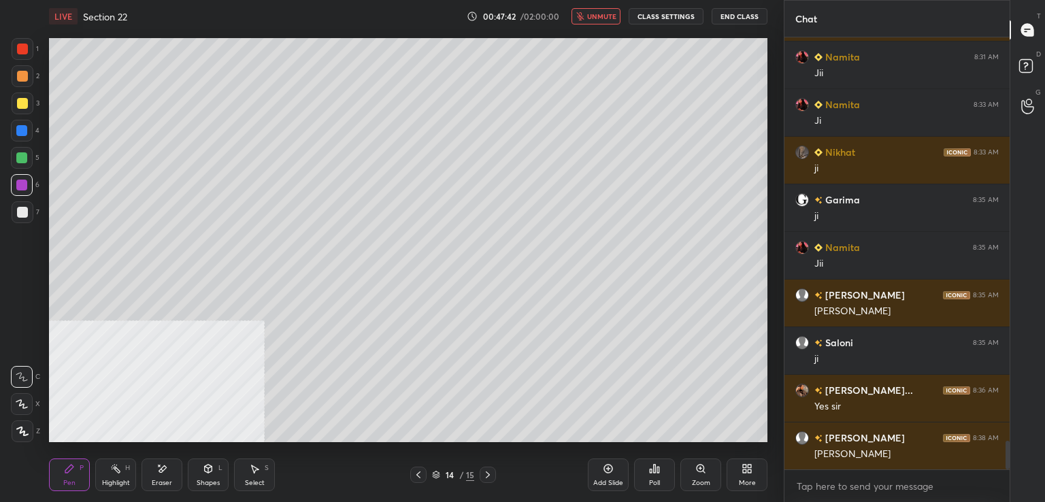
click at [601, 18] on span "unmute" at bounding box center [601, 17] width 29 height 10
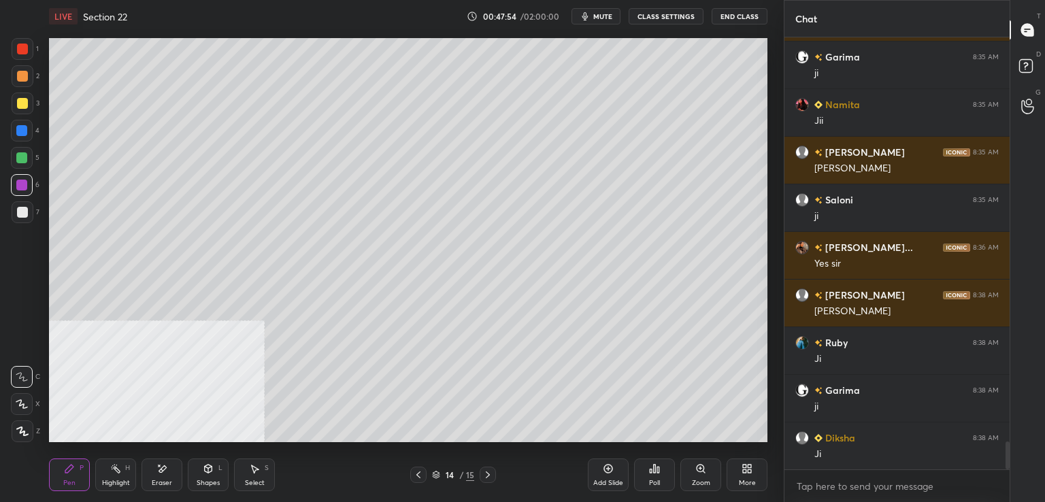
scroll to position [6324, 0]
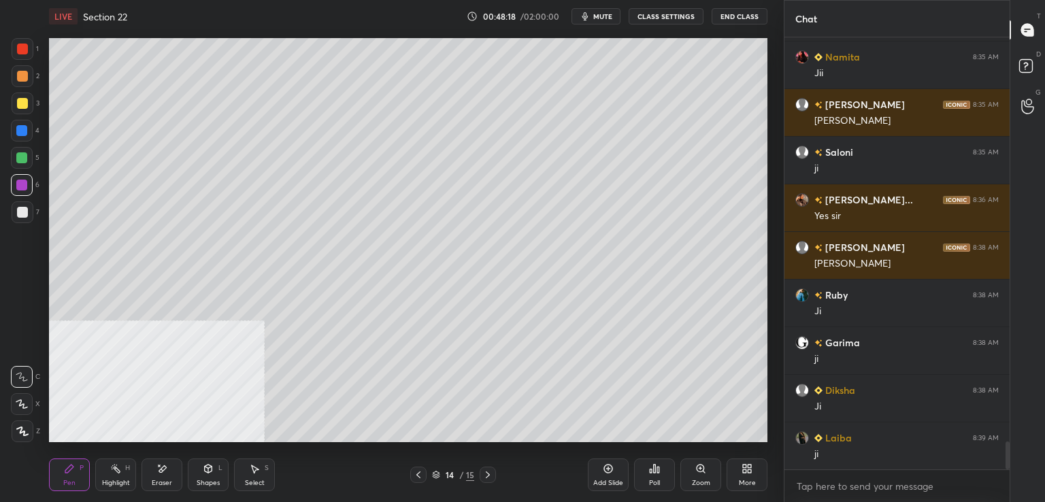
click at [603, 466] on icon at bounding box center [608, 468] width 11 height 11
click at [24, 54] on div at bounding box center [22, 49] width 11 height 11
click at [422, 466] on icon at bounding box center [418, 474] width 11 height 11
click at [481, 466] on div at bounding box center [488, 475] width 16 height 16
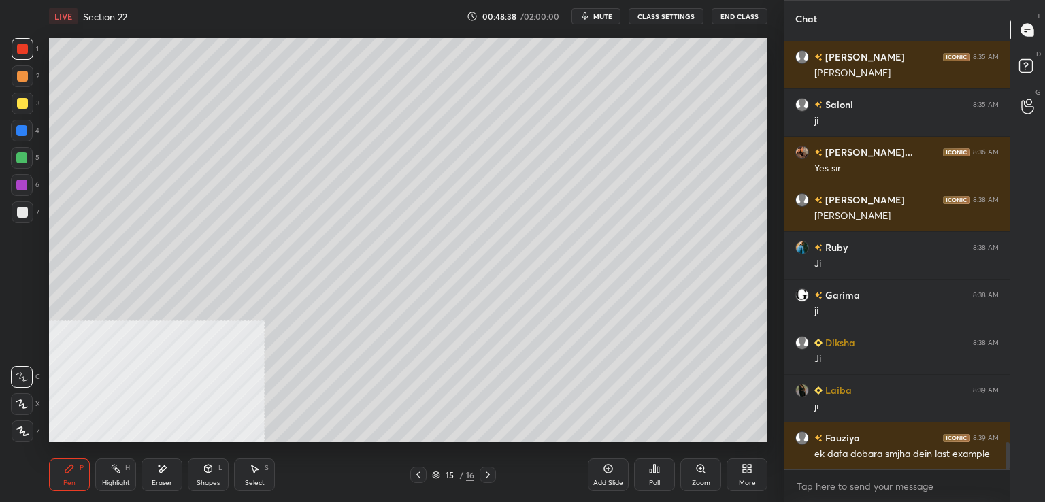
click at [24, 210] on div at bounding box center [22, 212] width 11 height 11
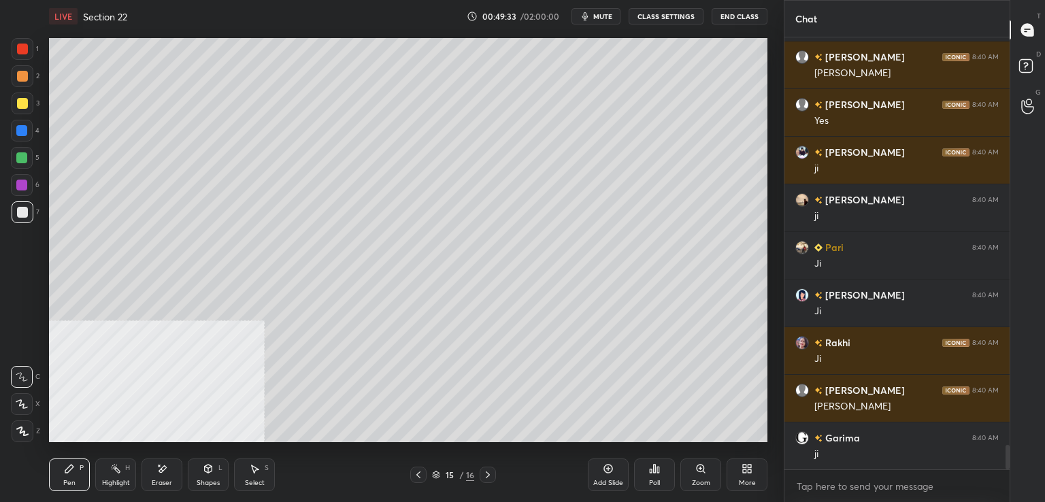
scroll to position [7276, 0]
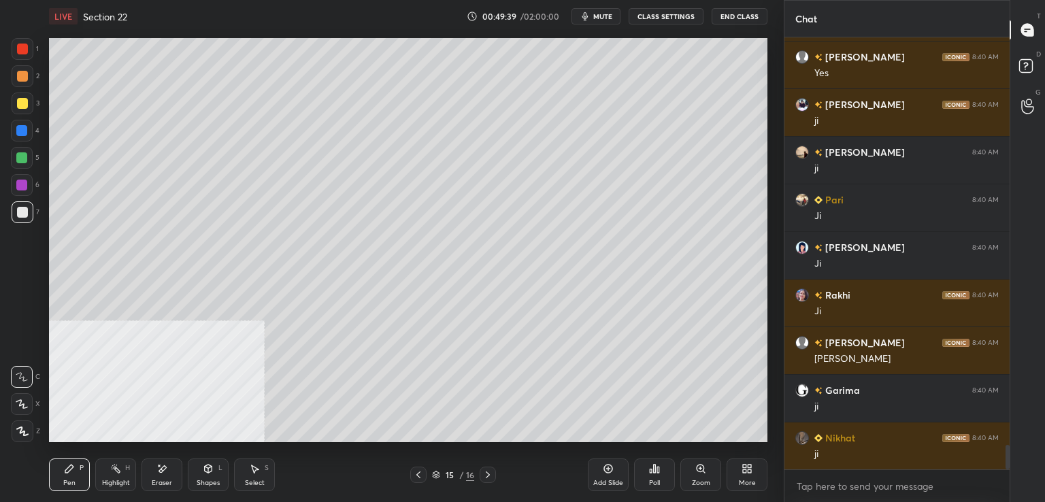
click at [27, 109] on div at bounding box center [23, 104] width 22 height 22
click at [37, 210] on div "7" at bounding box center [26, 212] width 28 height 22
click at [26, 75] on div at bounding box center [22, 76] width 11 height 11
click at [28, 158] on div at bounding box center [22, 158] width 22 height 22
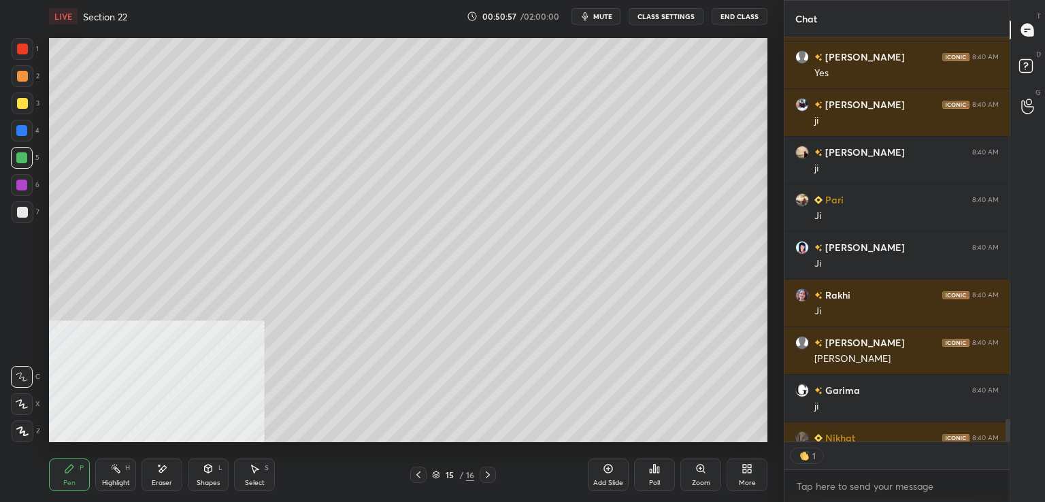
scroll to position [5, 4]
click at [22, 211] on div at bounding box center [22, 212] width 11 height 11
click at [612, 466] on icon at bounding box center [608, 469] width 9 height 9
click at [417, 466] on icon at bounding box center [418, 474] width 4 height 7
click at [488, 466] on icon at bounding box center [488, 474] width 4 height 7
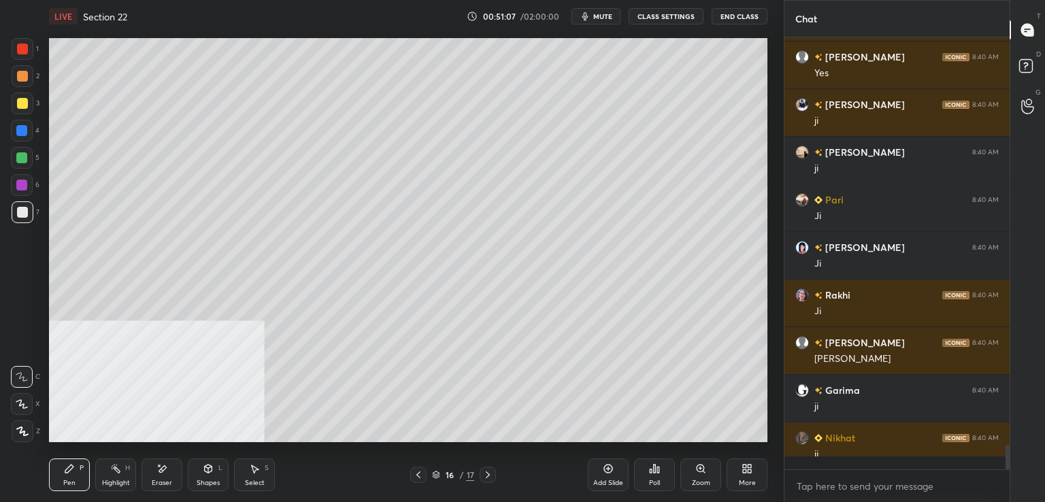
scroll to position [7276, 0]
click at [25, 106] on div at bounding box center [22, 103] width 11 height 11
click at [29, 130] on div at bounding box center [22, 131] width 22 height 22
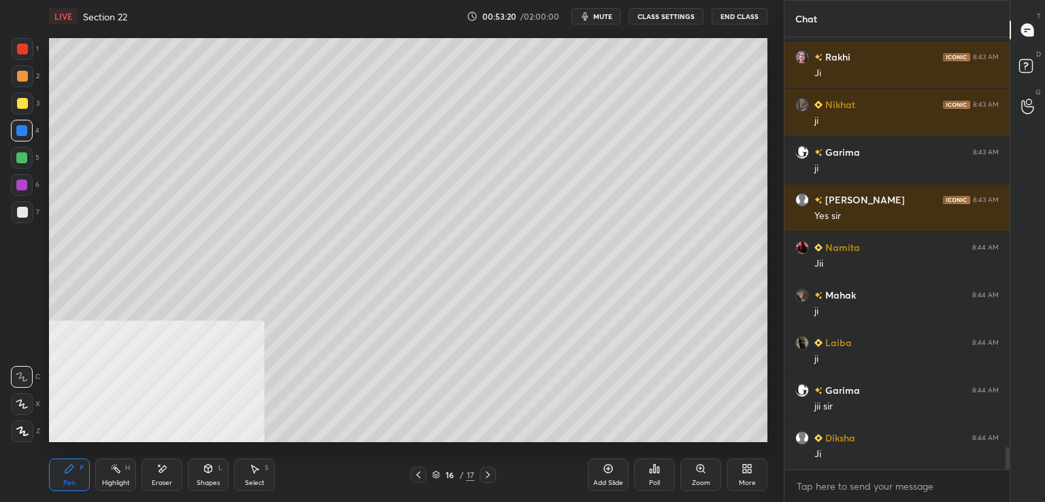
scroll to position [7848, 0]
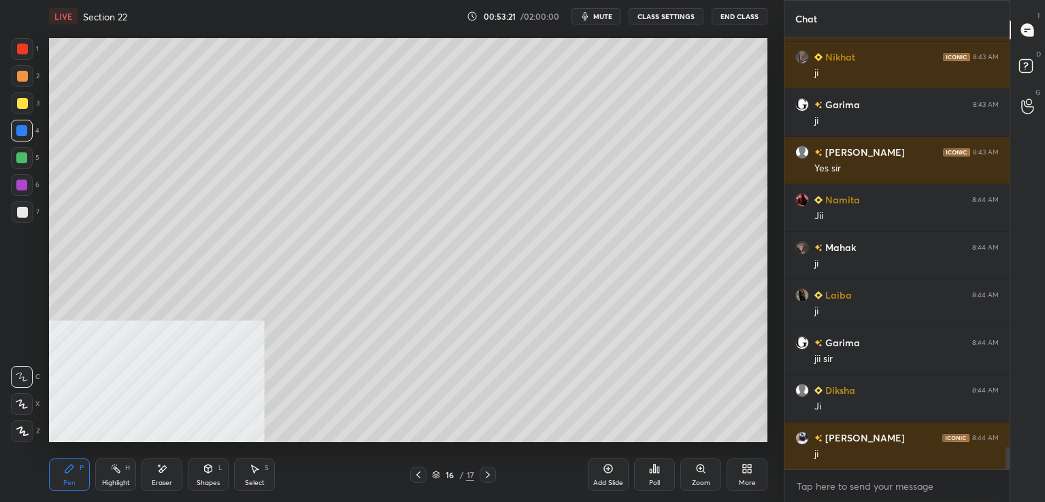
click at [607, 463] on icon at bounding box center [608, 468] width 11 height 11
click at [24, 102] on div at bounding box center [22, 103] width 11 height 11
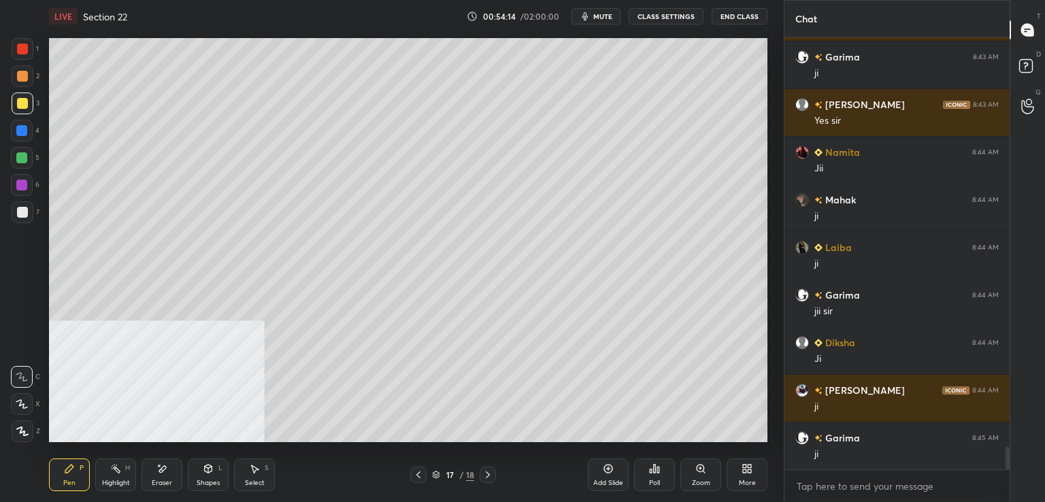
scroll to position [7943, 0]
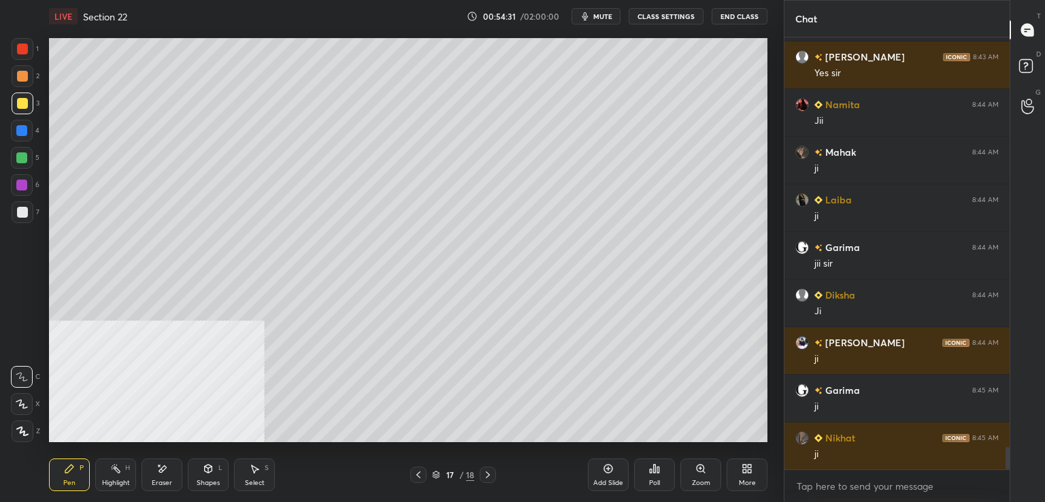
click at [27, 186] on div at bounding box center [22, 185] width 22 height 22
click at [22, 214] on div at bounding box center [22, 212] width 11 height 11
click at [608, 466] on icon at bounding box center [608, 469] width 4 height 4
click at [24, 103] on div at bounding box center [22, 103] width 11 height 11
click at [22, 53] on div at bounding box center [22, 49] width 11 height 11
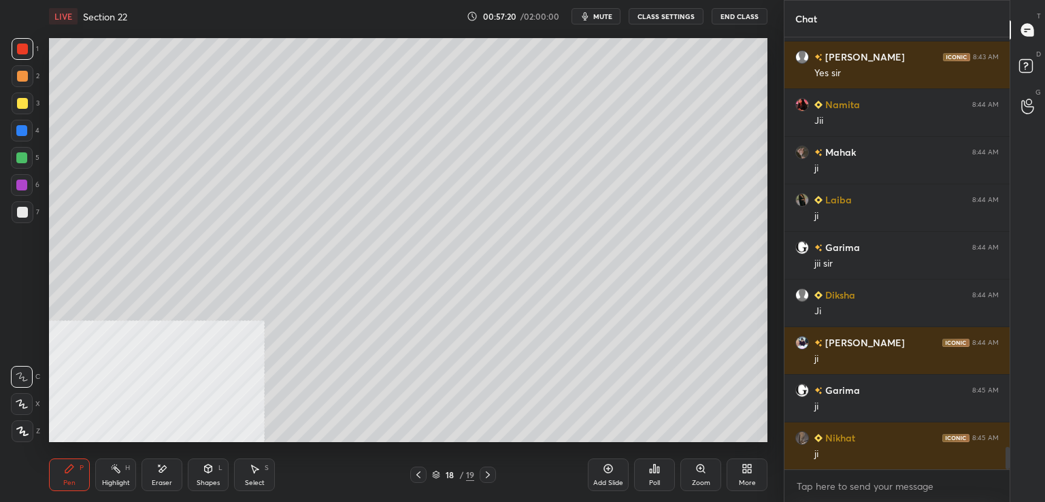
click at [28, 212] on div at bounding box center [23, 212] width 22 height 22
click at [601, 466] on div "Add Slide" at bounding box center [608, 474] width 41 height 33
click at [27, 103] on div at bounding box center [23, 104] width 22 height 22
click at [14, 206] on div at bounding box center [23, 212] width 22 height 22
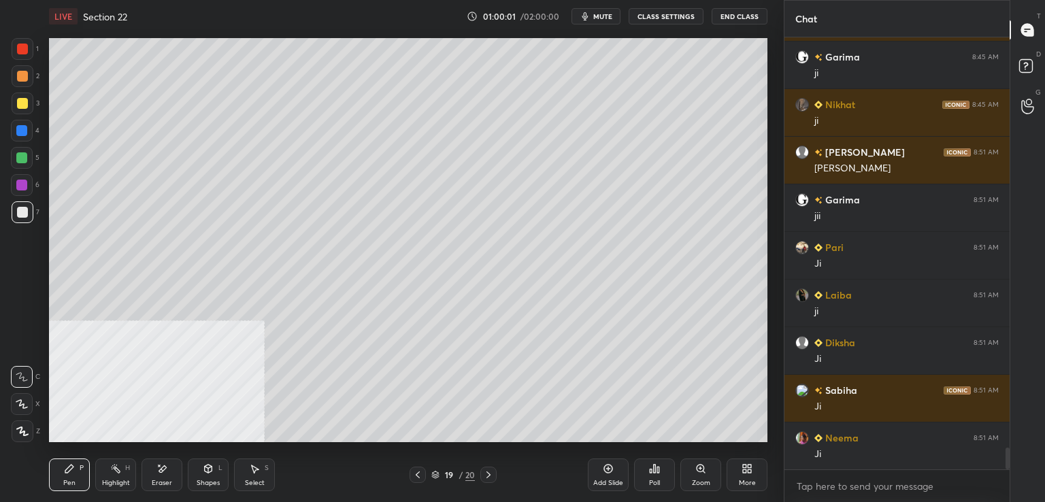
scroll to position [8372, 0]
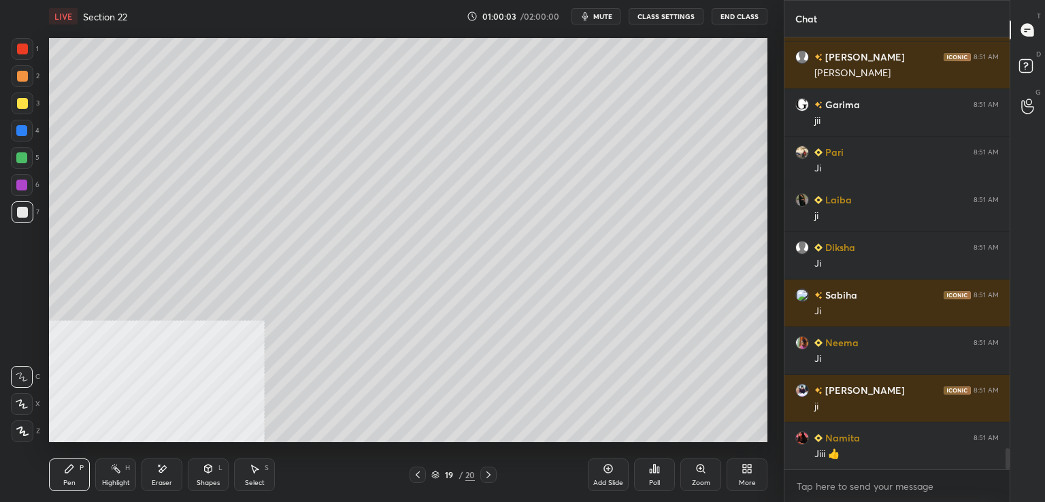
click at [605, 463] on icon at bounding box center [608, 468] width 11 height 11
click at [31, 53] on div at bounding box center [23, 49] width 22 height 22
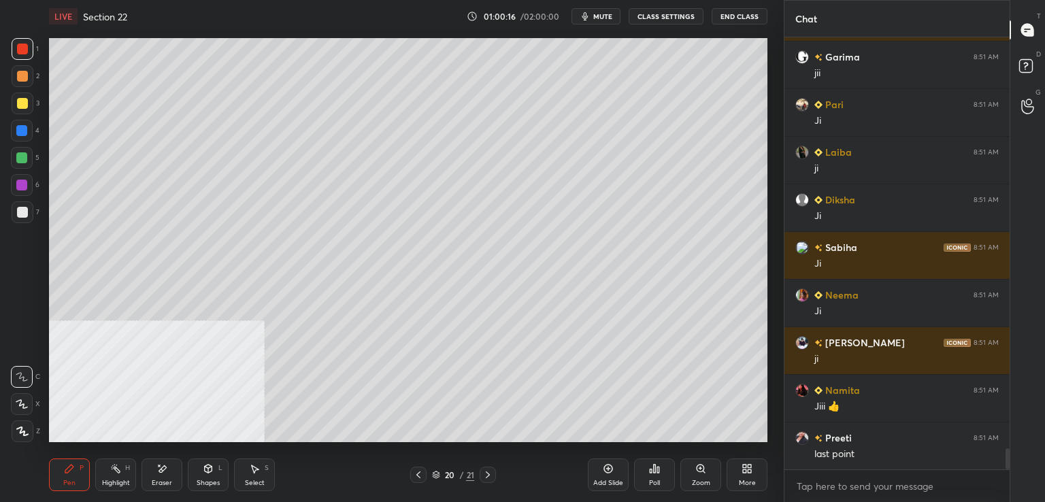
click at [420, 466] on icon at bounding box center [418, 474] width 11 height 11
click at [488, 466] on icon at bounding box center [487, 474] width 11 height 11
click at [20, 210] on div at bounding box center [22, 212] width 11 height 11
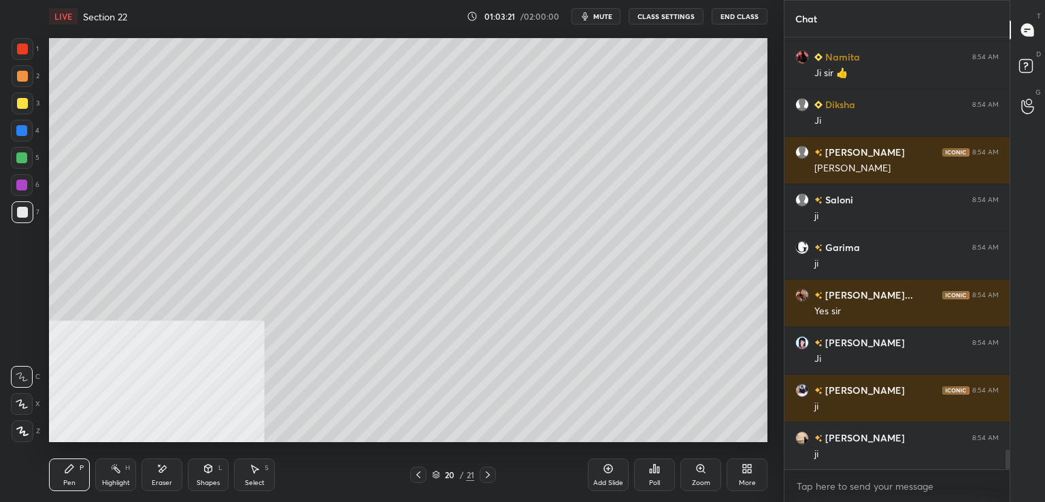
scroll to position [8909, 0]
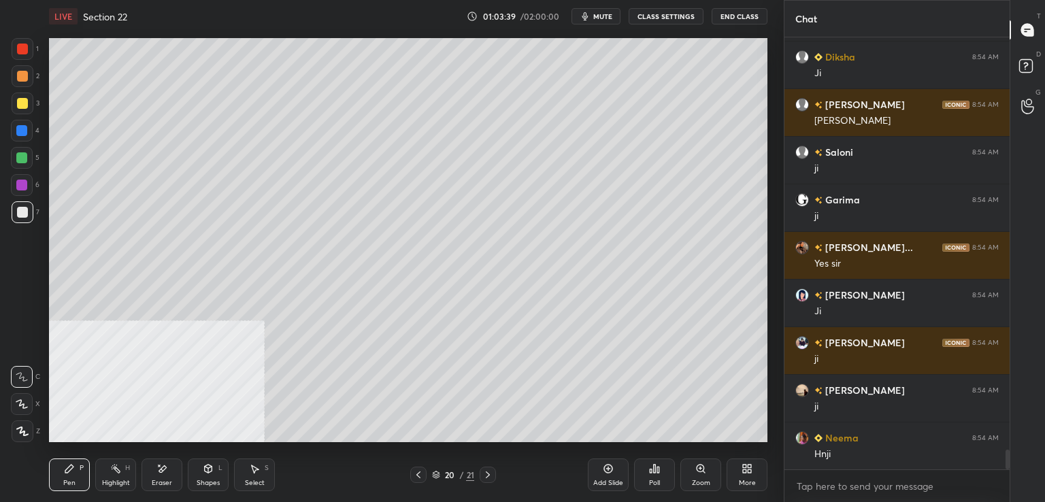
click at [23, 107] on div at bounding box center [22, 103] width 11 height 11
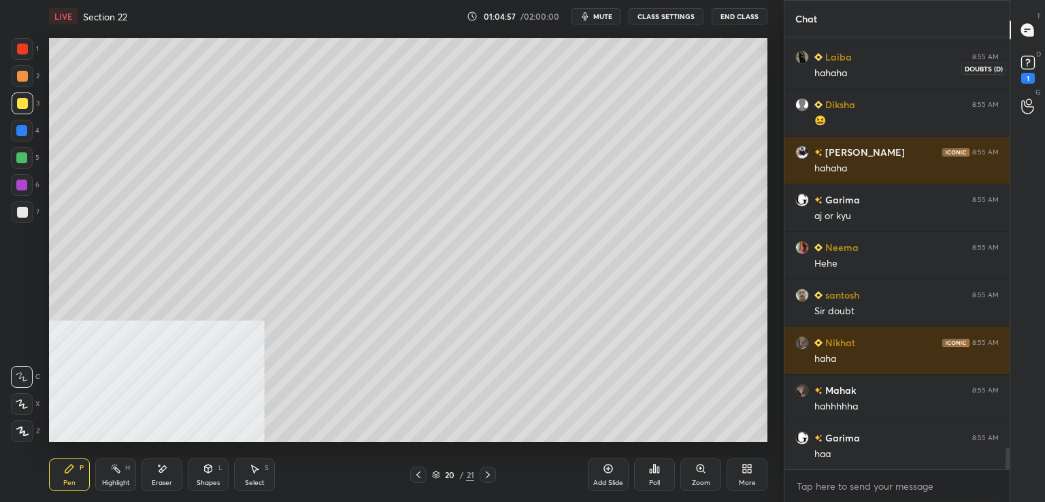
scroll to position [8332, 0]
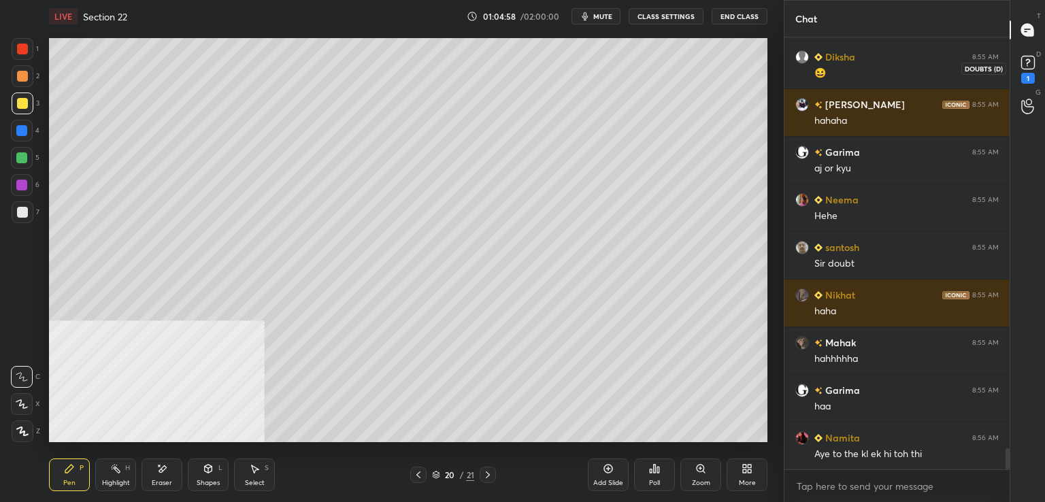
click at [1028, 71] on icon at bounding box center [1028, 62] width 20 height 20
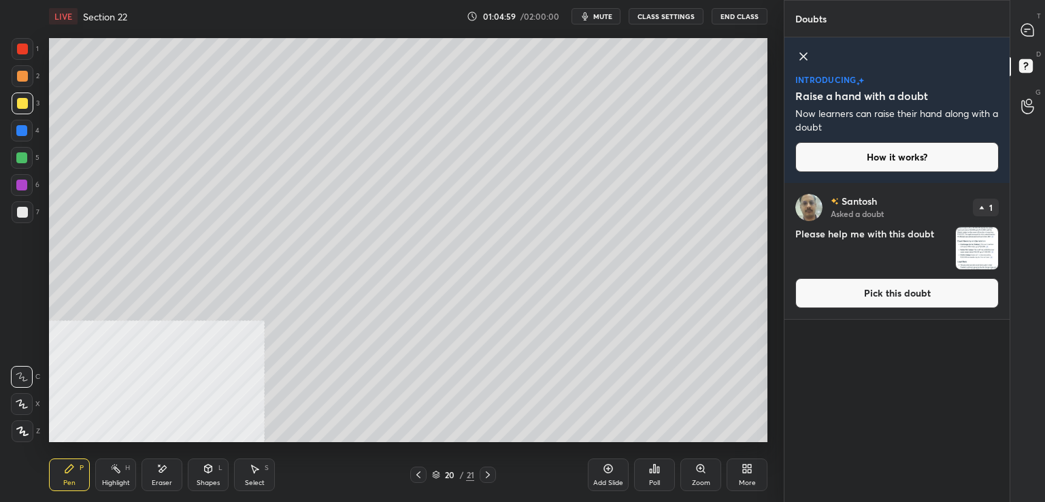
click at [868, 290] on button "Pick this doubt" at bounding box center [896, 293] width 203 height 30
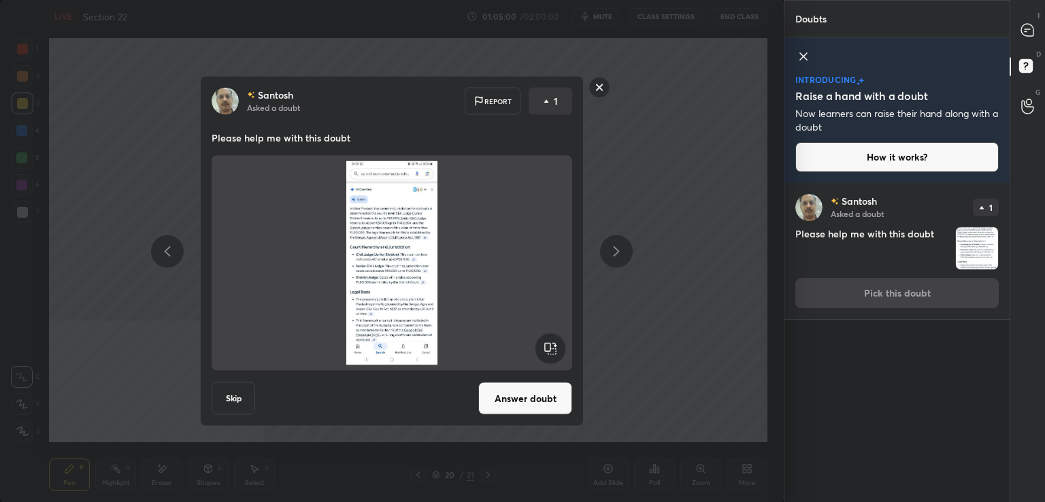
click at [534, 398] on button "Answer doubt" at bounding box center [525, 398] width 94 height 33
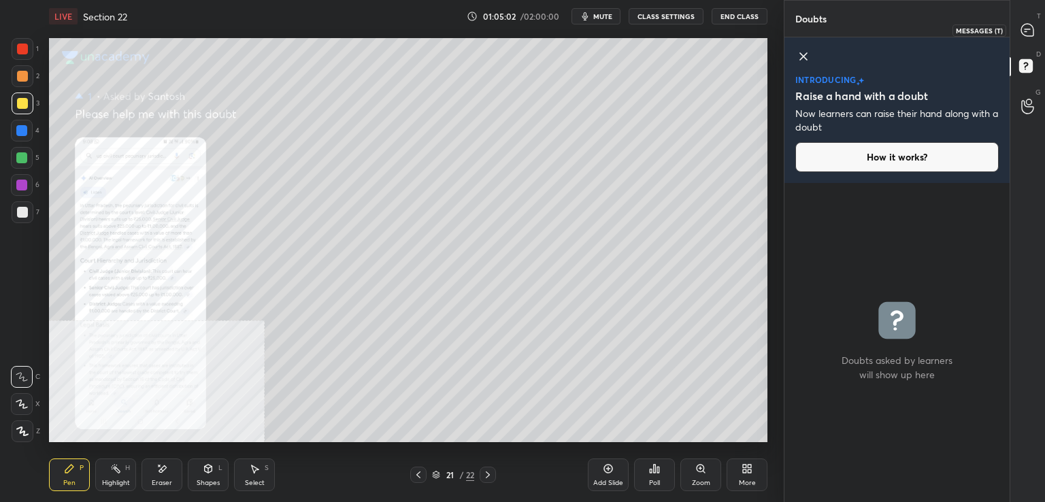
click at [1023, 31] on icon at bounding box center [1027, 30] width 12 height 12
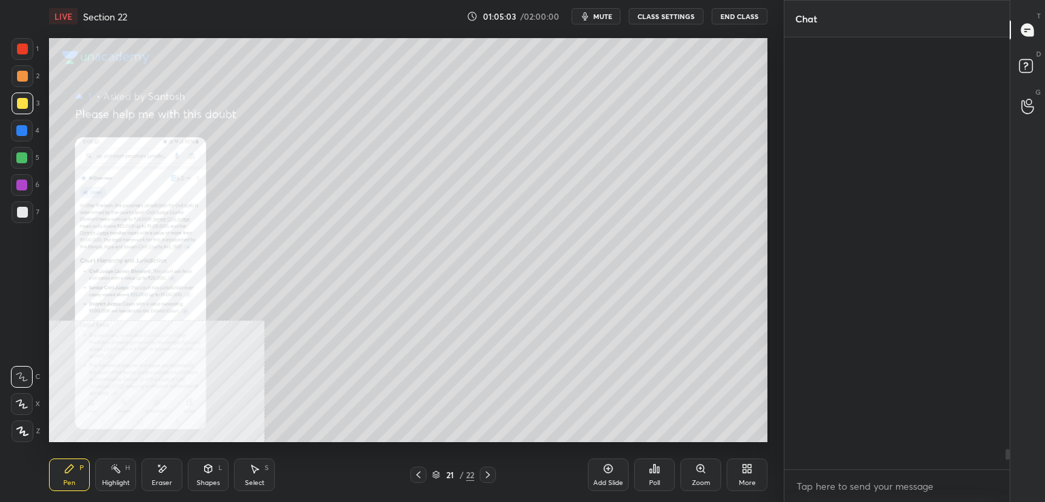
scroll to position [428, 221]
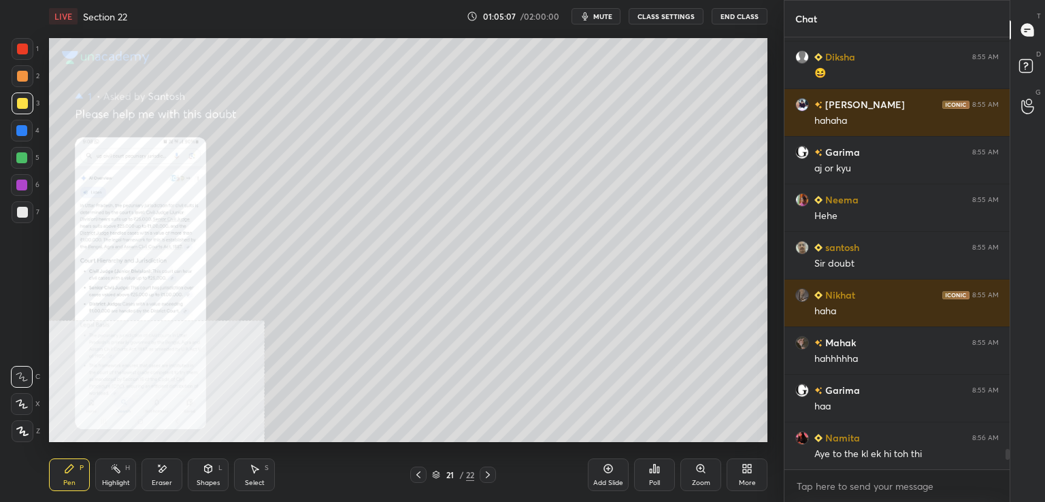
click at [695, 466] on icon at bounding box center [700, 468] width 11 height 11
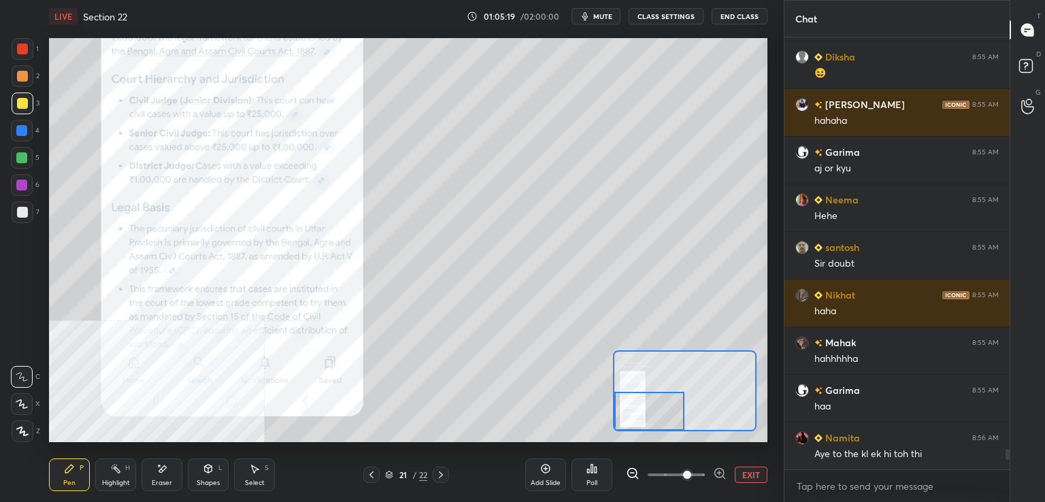
click at [753, 466] on button "EXIT" at bounding box center [751, 475] width 33 height 16
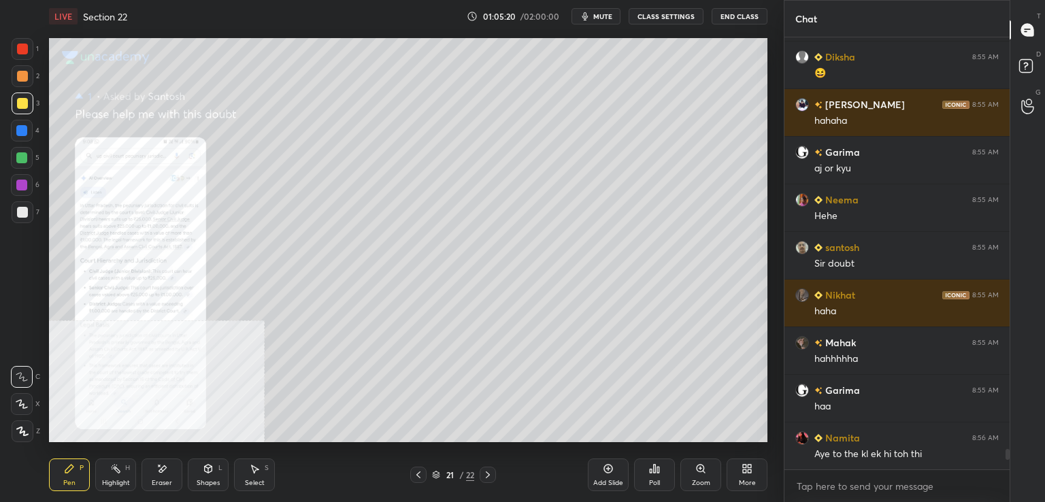
click at [416, 466] on icon at bounding box center [418, 474] width 11 height 11
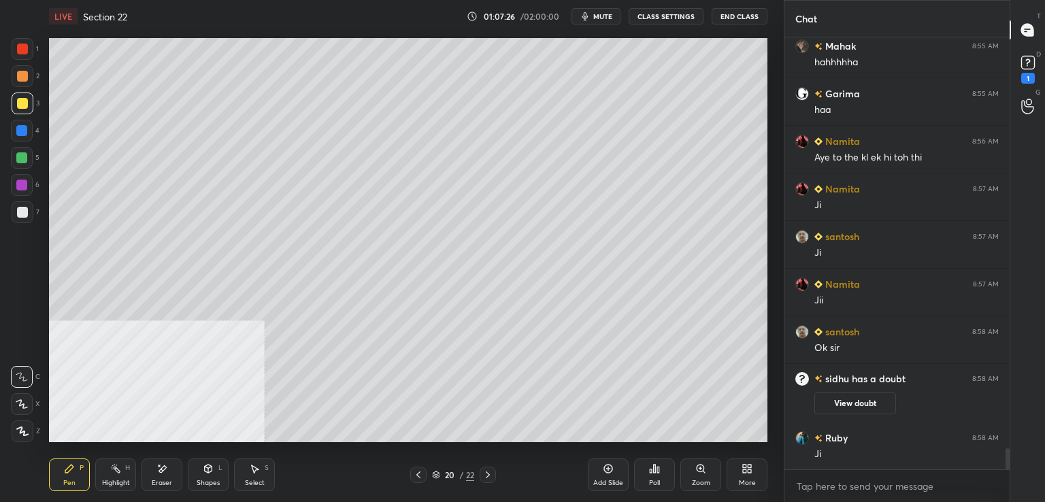
scroll to position [8359, 0]
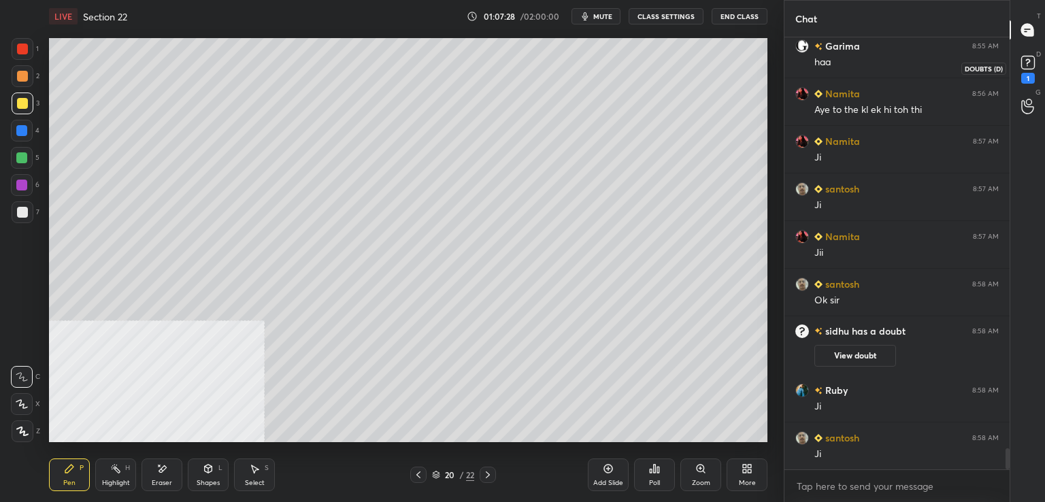
click at [1027, 73] on div "1" at bounding box center [1028, 78] width 14 height 11
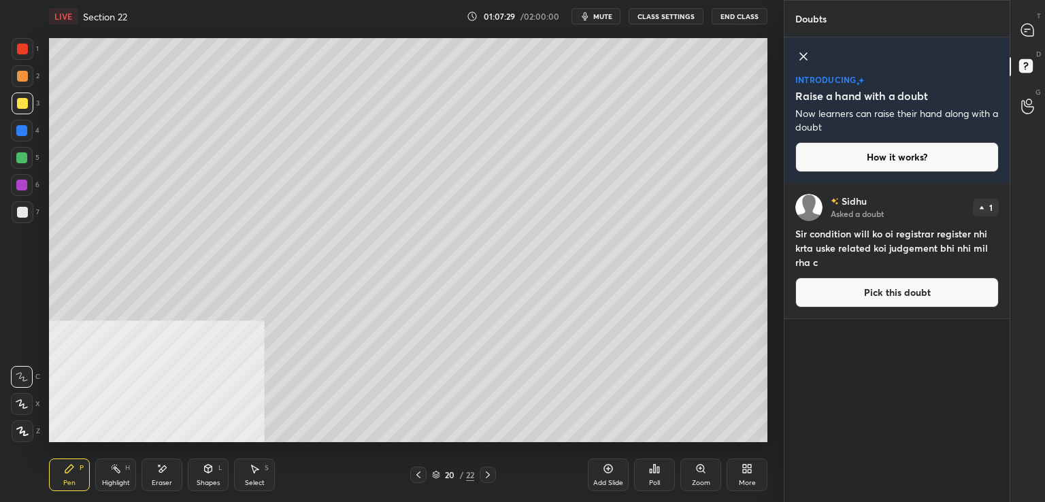
click at [873, 296] on button "Pick this doubt" at bounding box center [896, 293] width 203 height 30
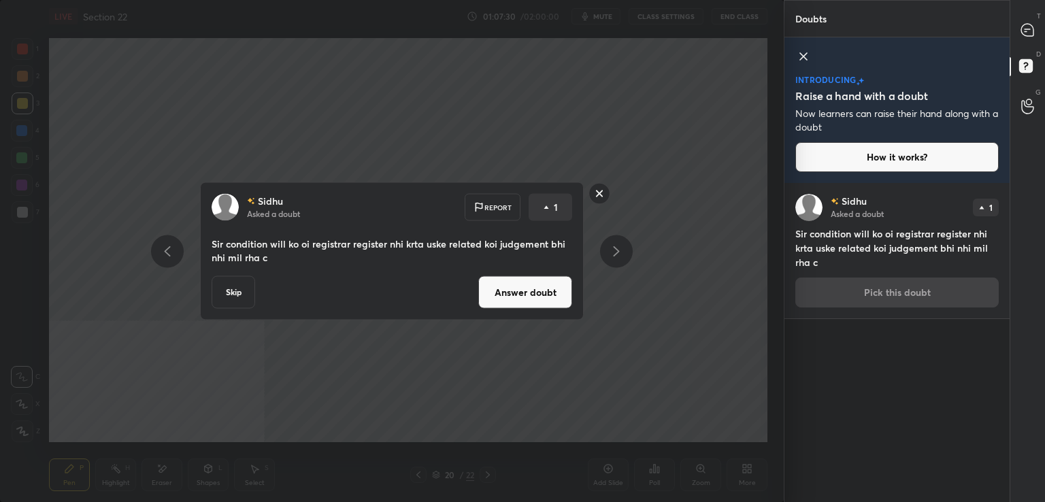
click at [531, 295] on button "Answer doubt" at bounding box center [525, 292] width 94 height 33
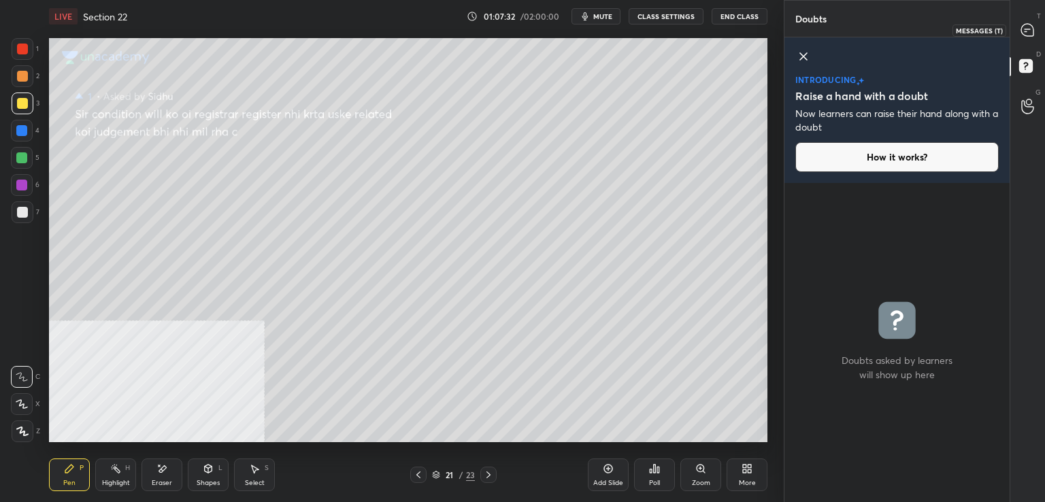
click at [1043, 15] on div "T Messages (T)" at bounding box center [1027, 30] width 35 height 38
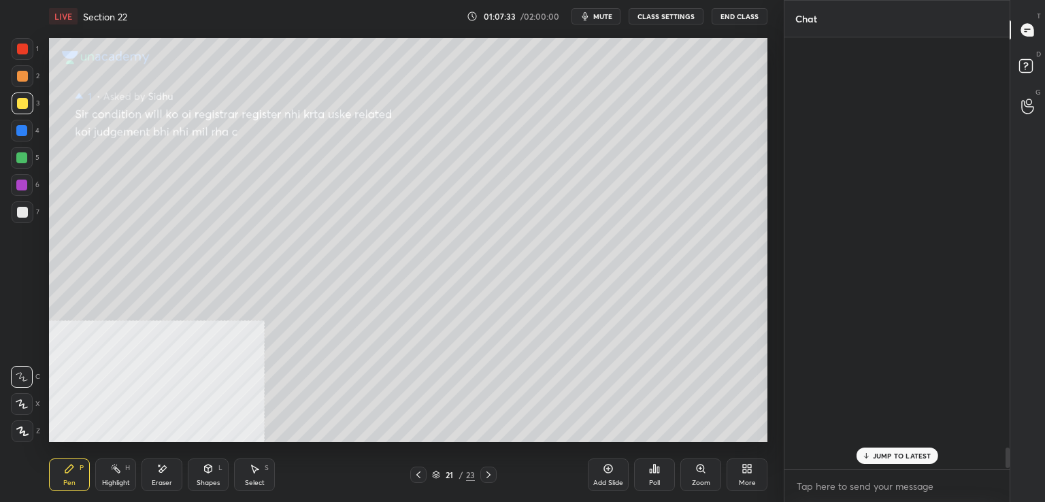
scroll to position [428, 221]
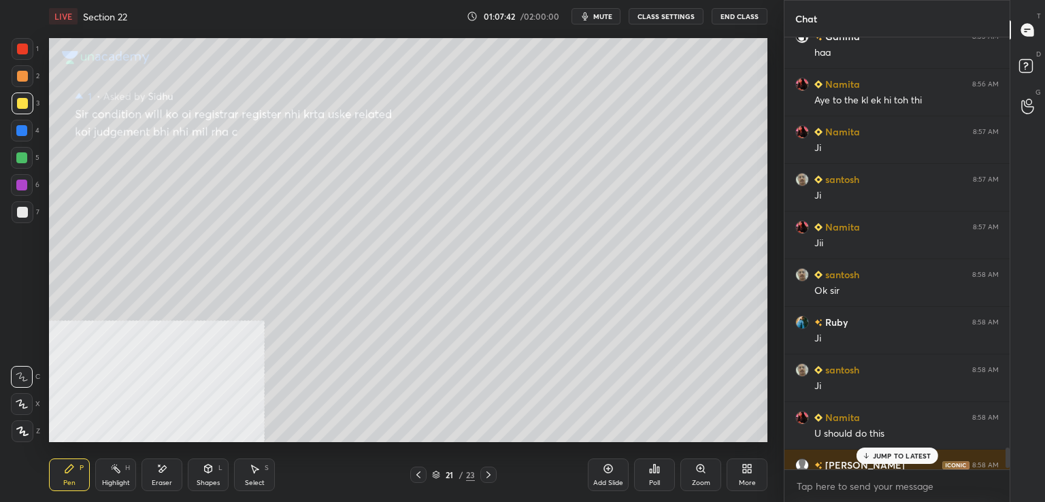
click at [892, 454] on p "JUMP TO LATEST" at bounding box center [902, 456] width 58 height 8
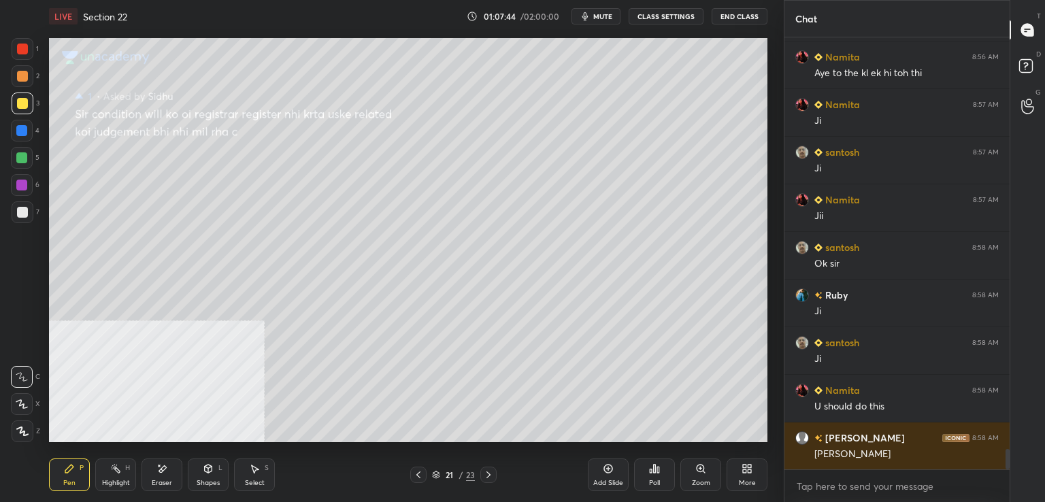
click at [20, 137] on div at bounding box center [22, 131] width 22 height 22
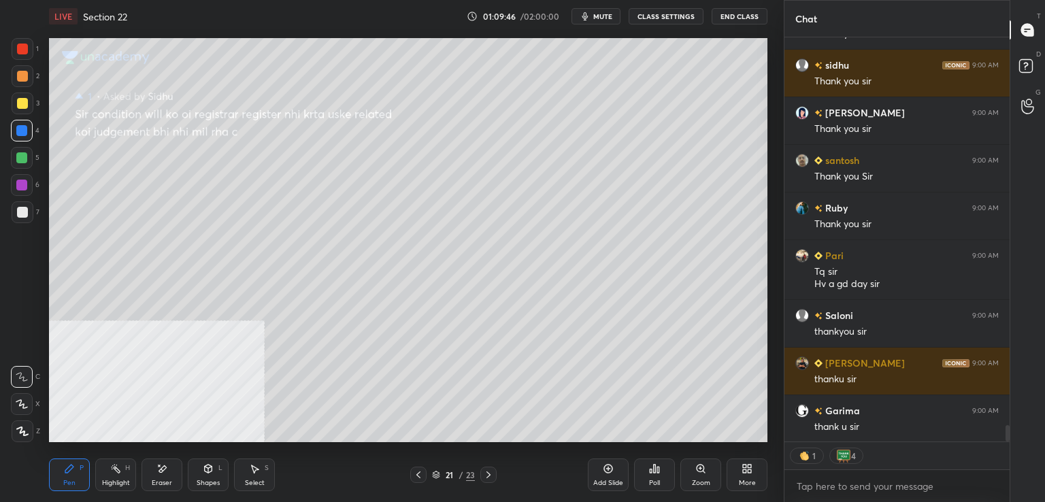
scroll to position [9568, 0]
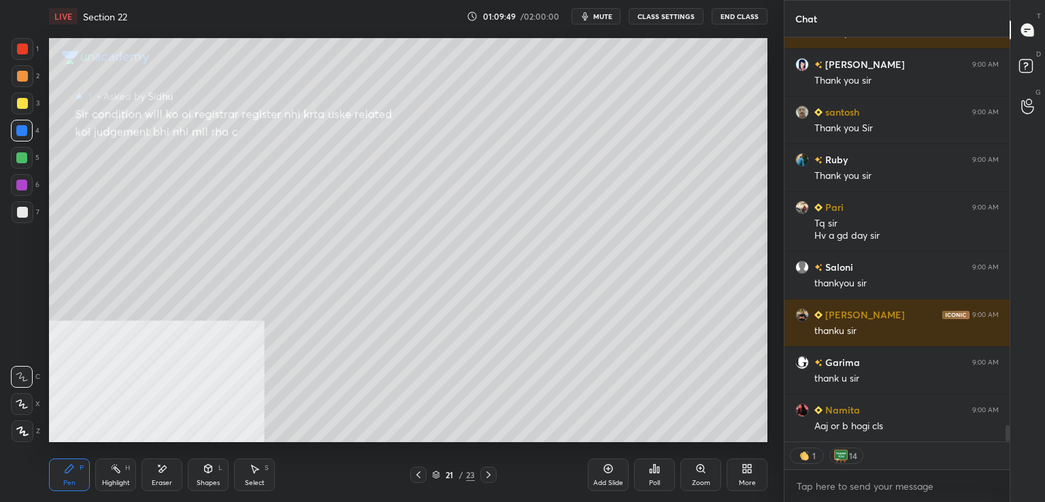
click at [740, 15] on button "End Class" at bounding box center [739, 16] width 56 height 16
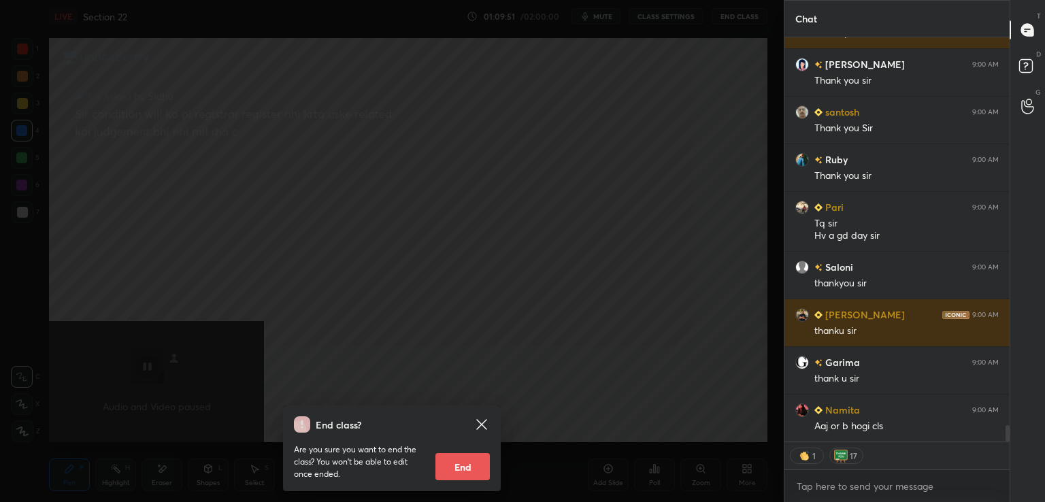
click at [481, 423] on icon at bounding box center [481, 424] width 10 height 10
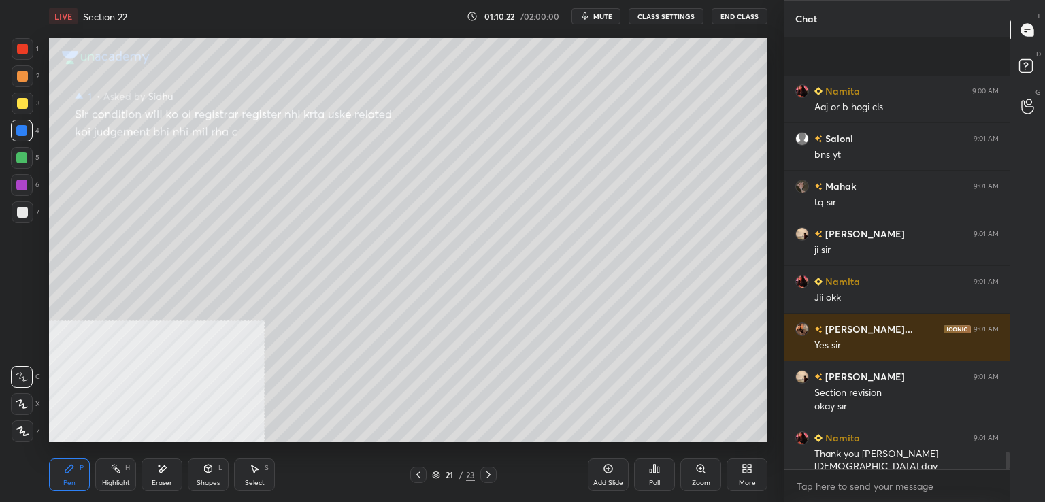
scroll to position [9982, 0]
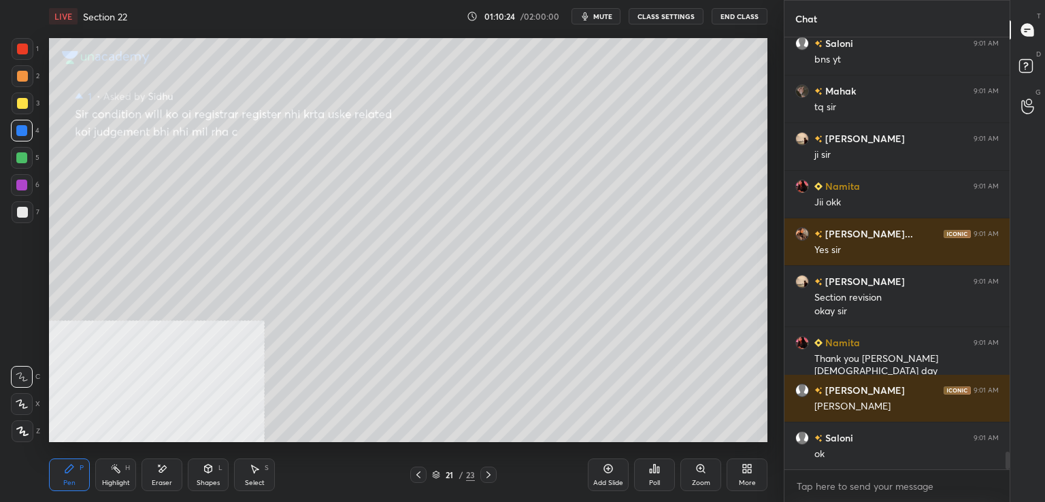
click at [743, 14] on button "End Class" at bounding box center [739, 16] width 56 height 16
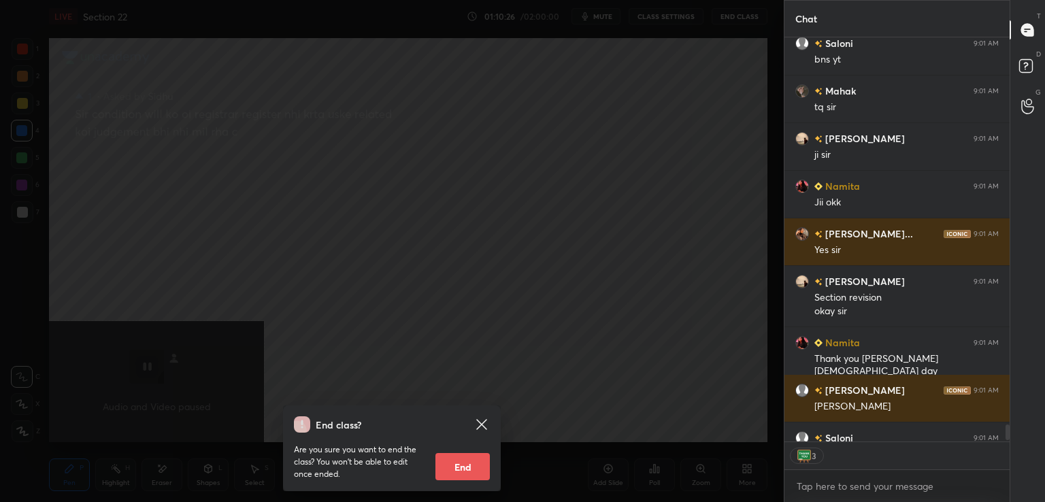
scroll to position [10058, 0]
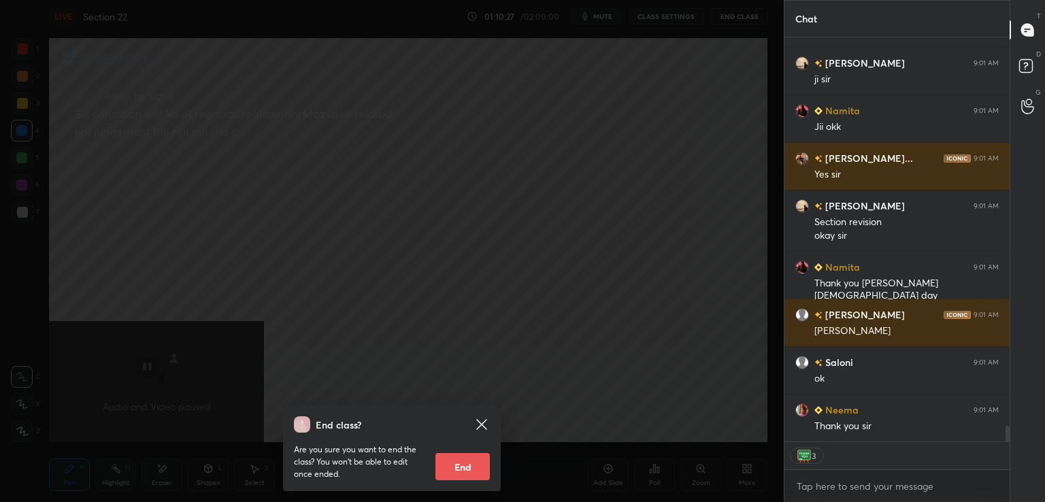
click at [476, 465] on button "End" at bounding box center [462, 466] width 54 height 27
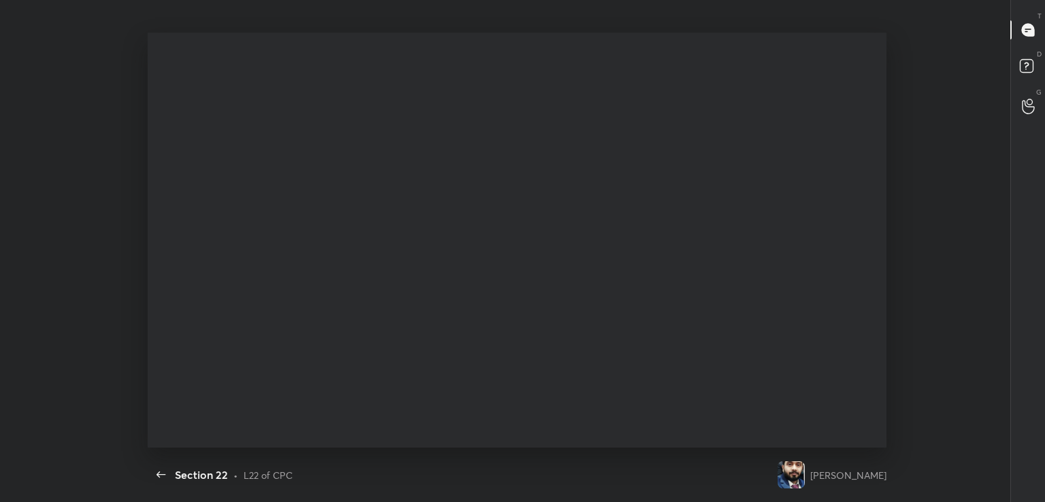
scroll to position [10022, 0]
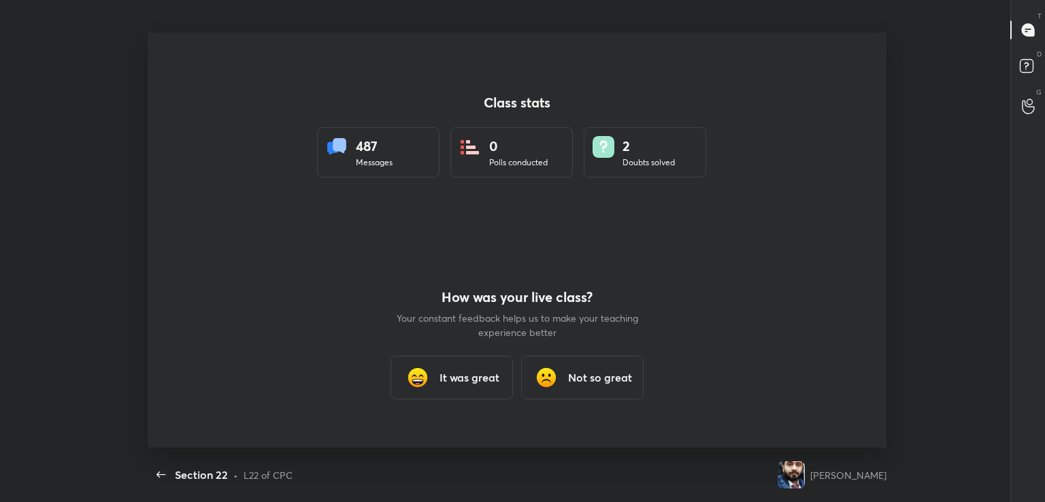
type textarea "x"
